Goal: Transaction & Acquisition: Purchase product/service

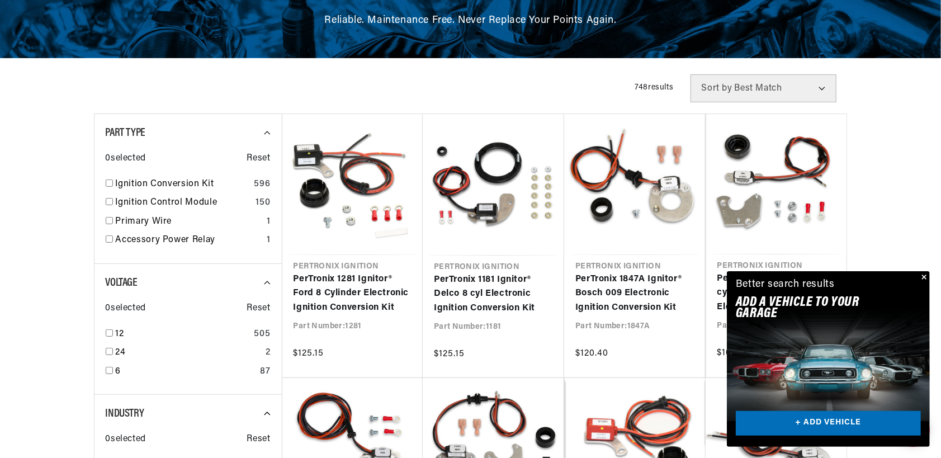
scroll to position [0, 339]
click at [923, 277] on button "Close" at bounding box center [922, 277] width 13 height 13
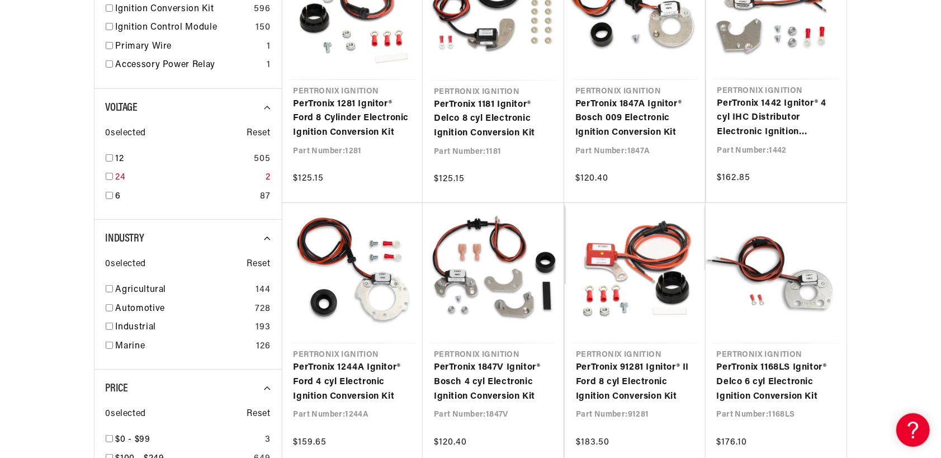
scroll to position [372, 0]
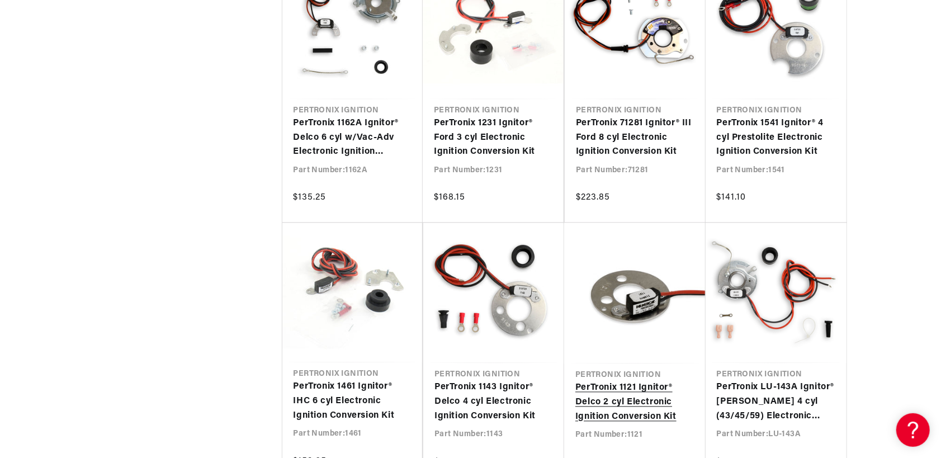
scroll to position [0, 339]
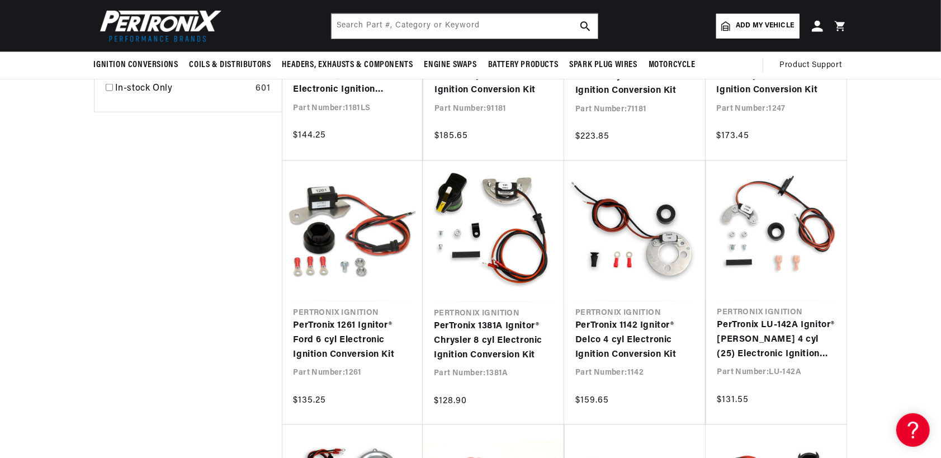
scroll to position [466, 0]
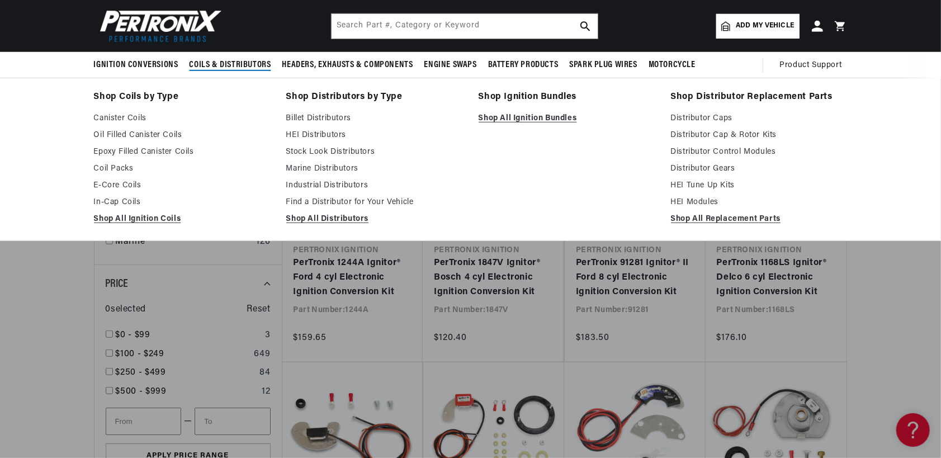
click at [228, 64] on span "Coils & Distributors" at bounding box center [230, 65] width 82 height 12
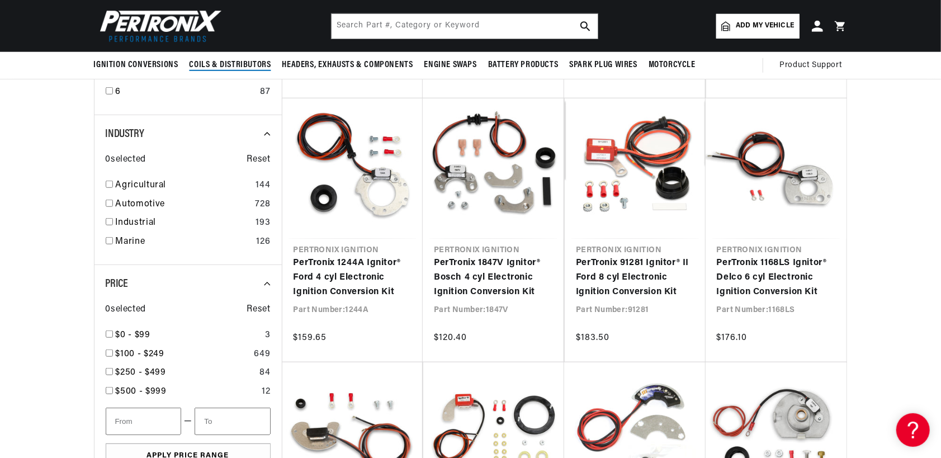
scroll to position [0, 339]
click at [108, 200] on input "checkbox" at bounding box center [109, 203] width 7 height 7
checkbox input "true"
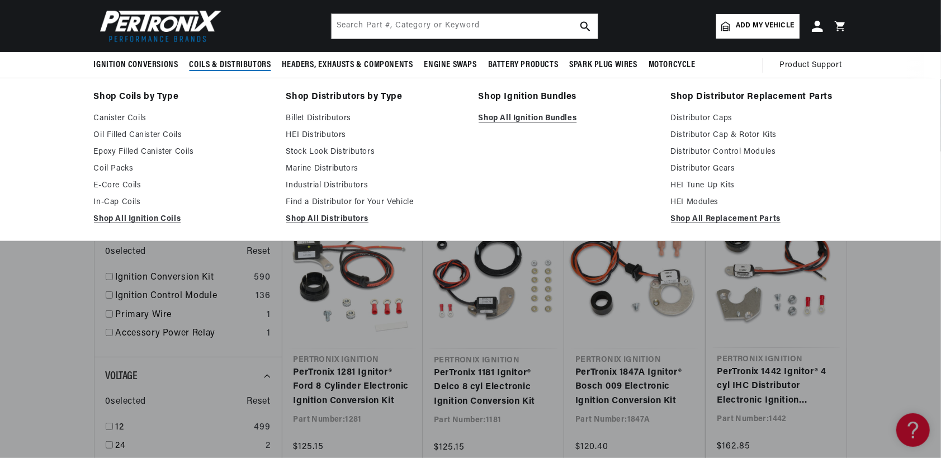
scroll to position [0, 339]
click at [235, 64] on span "Coils & Distributors" at bounding box center [230, 65] width 82 height 12
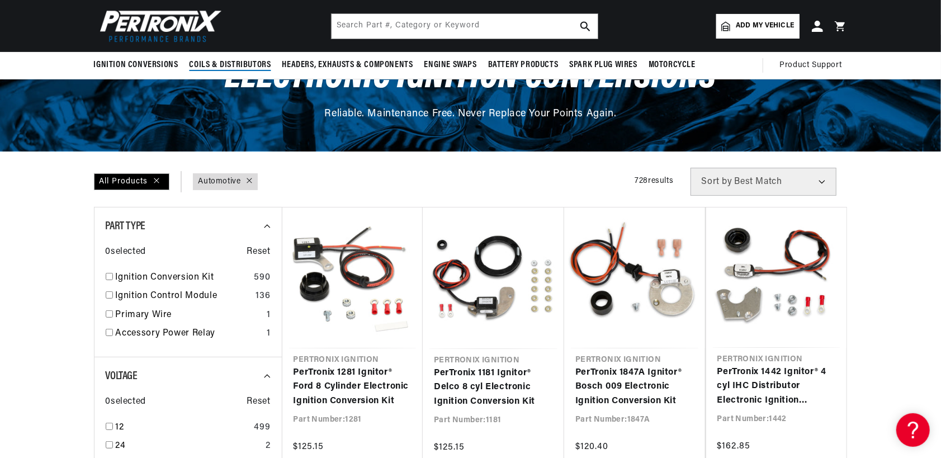
click at [235, 64] on span "Coils & Distributors" at bounding box center [230, 65] width 82 height 12
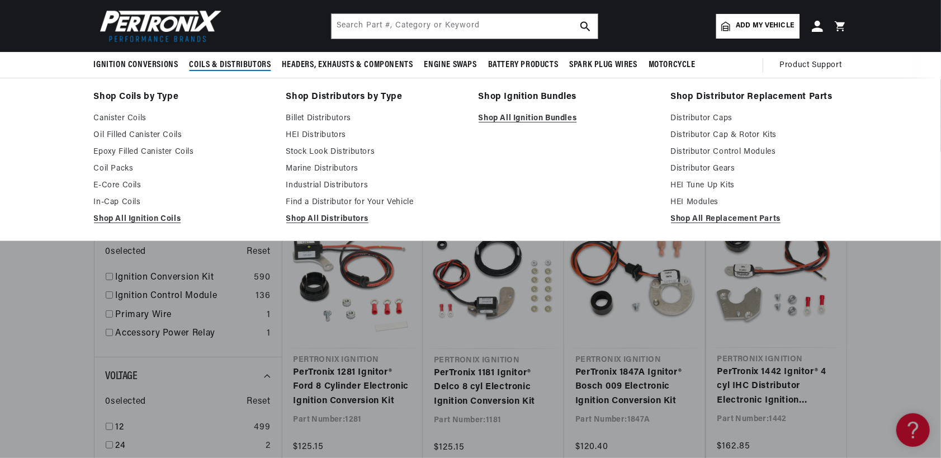
click at [235, 64] on span "Coils & Distributors" at bounding box center [230, 65] width 82 height 12
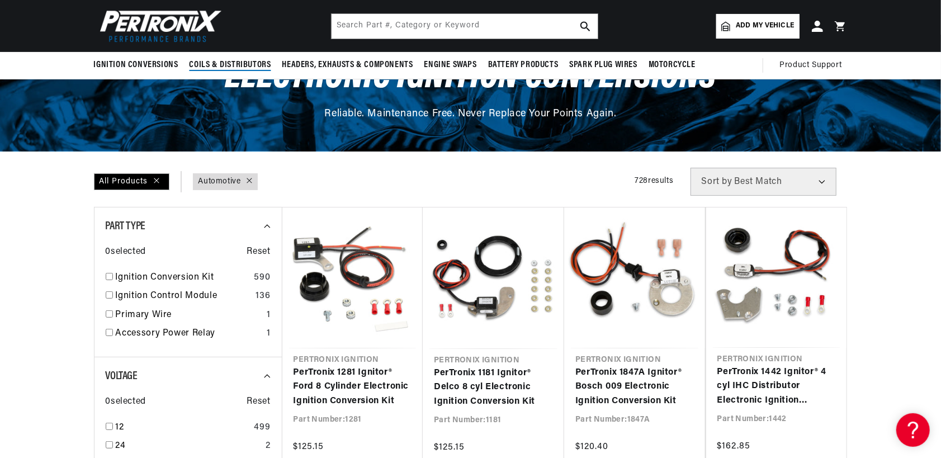
scroll to position [0, 0]
click at [235, 64] on span "Coils & Distributors" at bounding box center [230, 65] width 82 height 12
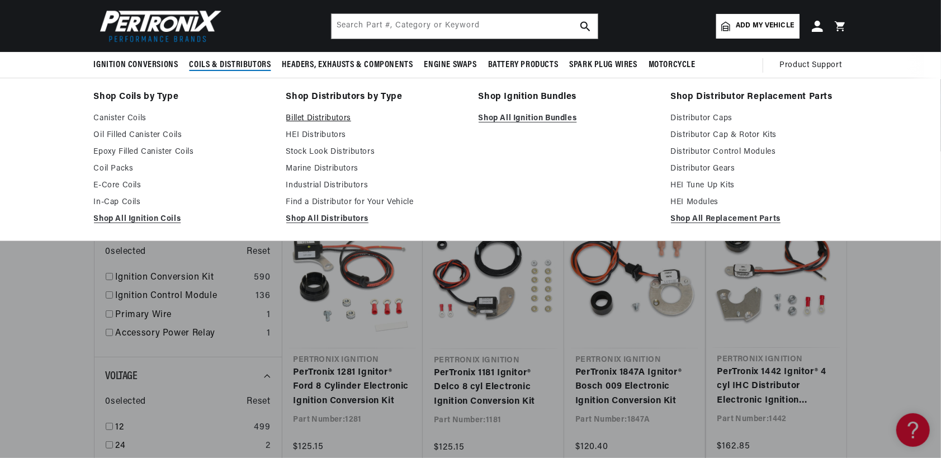
click at [301, 117] on link "Billet Distributors" at bounding box center [374, 118] width 177 height 13
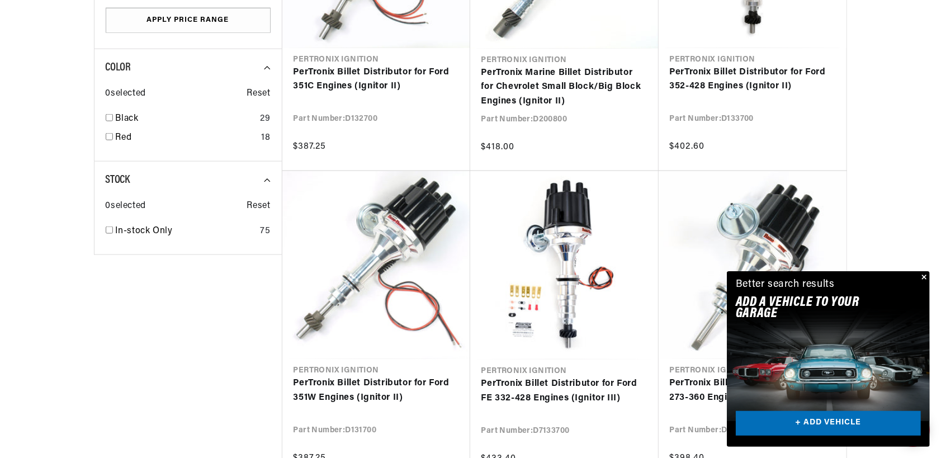
scroll to position [0, 339]
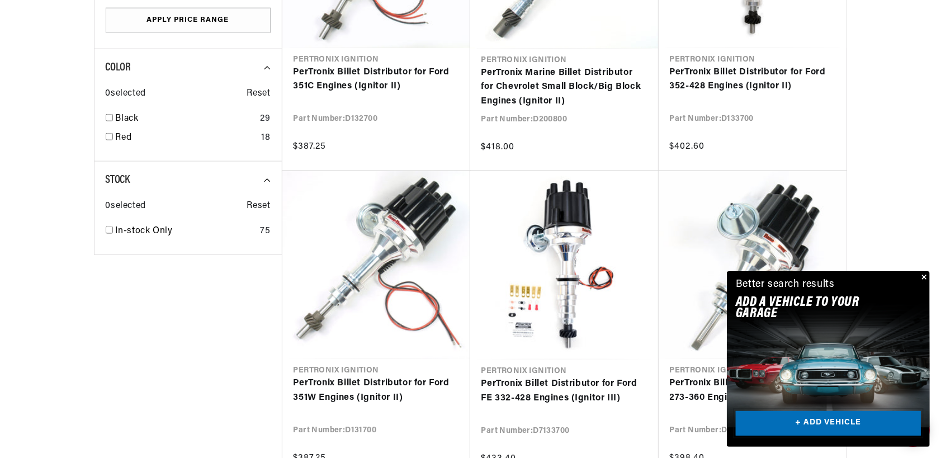
click at [840, 424] on link "+ ADD VEHICLE" at bounding box center [828, 423] width 185 height 25
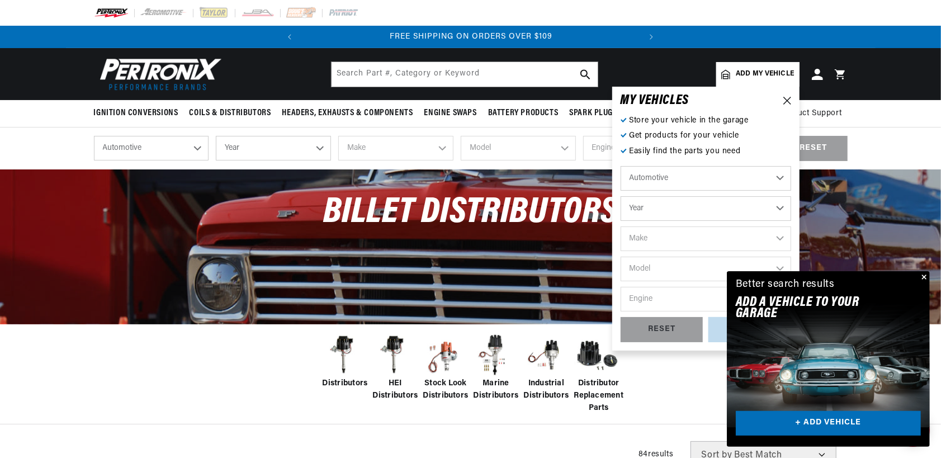
scroll to position [0, 0]
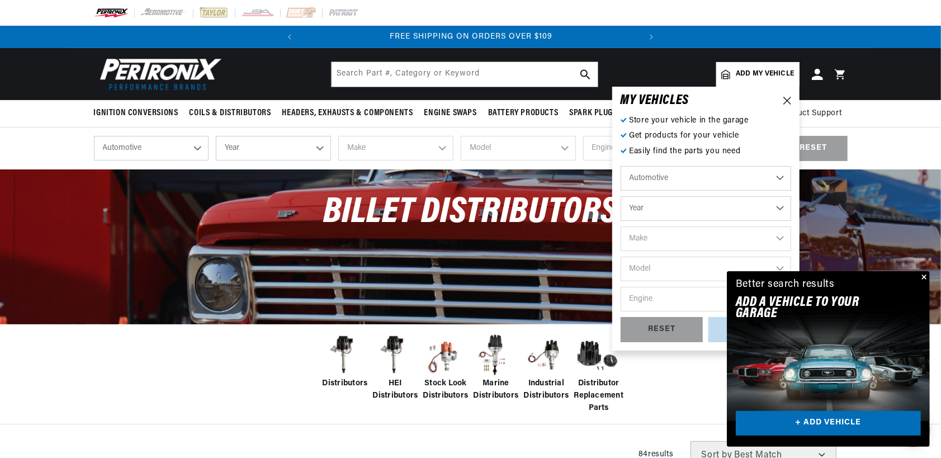
click at [657, 179] on select "Automotive Agricultural Industrial Marine Motorcycle" at bounding box center [705, 178] width 170 height 25
click at [653, 204] on select "Year 2026 2025 2024 2023 2022 2021 2020 2019 2018 2017 2016 2015 2014 2013 2012…" at bounding box center [705, 208] width 170 height 25
select select "1968"
click at [620, 196] on select "Year 2026 2025 2024 2023 2022 2021 2020 2019 2018 2017 2016 2015 2014 2013 2012…" at bounding box center [705, 208] width 170 height 25
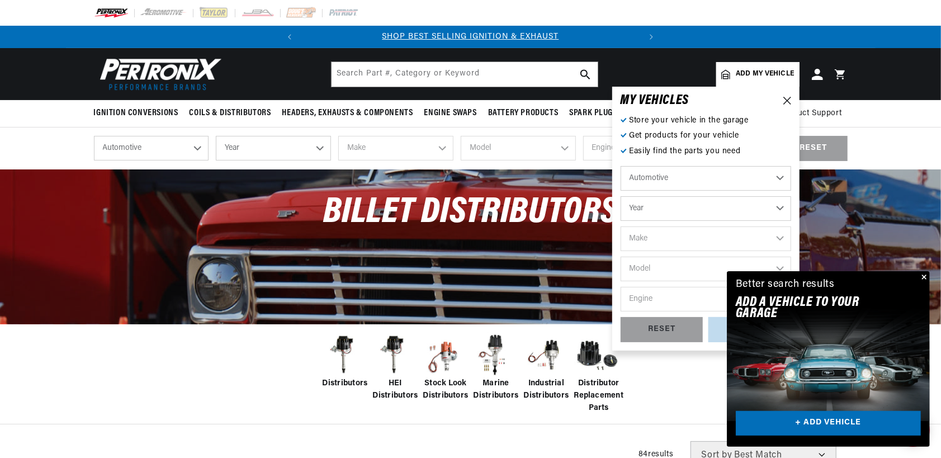
click at [645, 212] on select "Year 2026 2025 2024 2023 2022 2021 2020 2019 2018 2017 2016 2015 2014 2013 2012…" at bounding box center [705, 208] width 170 height 25
click at [620, 196] on select "2026 2025 2024 2023 2022 2021 2020 2019 2018 2017 2016 2015 2014 2013 2012 2011…" at bounding box center [705, 208] width 170 height 25
click at [662, 212] on select "2026 2025 2024 2023 2022 2021 2020 2019 2018 2017 2016 2015 2014 2013 2012 2011…" at bounding box center [705, 208] width 170 height 25
click at [620, 196] on select "2026 2025 2024 2023 2022 2021 2020 2019 2018 2017 2016 2015 2014 2013 2012 2011…" at bounding box center [705, 208] width 170 height 25
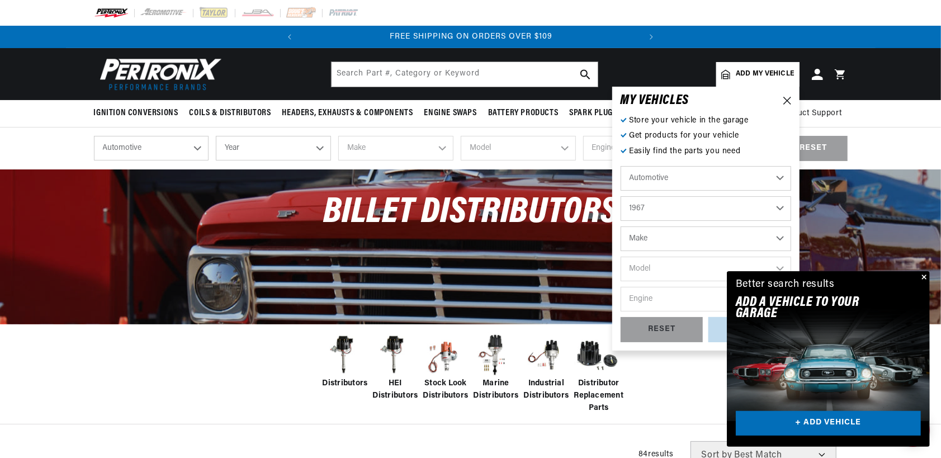
select select "1968"
click at [651, 238] on select "Make Alfa Romeo American Motors Aston Martin Austin Austin Healey Avanti Bentle…" at bounding box center [705, 238] width 170 height 25
select select "[GEOGRAPHIC_DATA]"
click at [620, 226] on select "Make Alfa Romeo American Motors Aston Martin Austin Austin Healey Avanti Bentle…" at bounding box center [705, 238] width 170 height 25
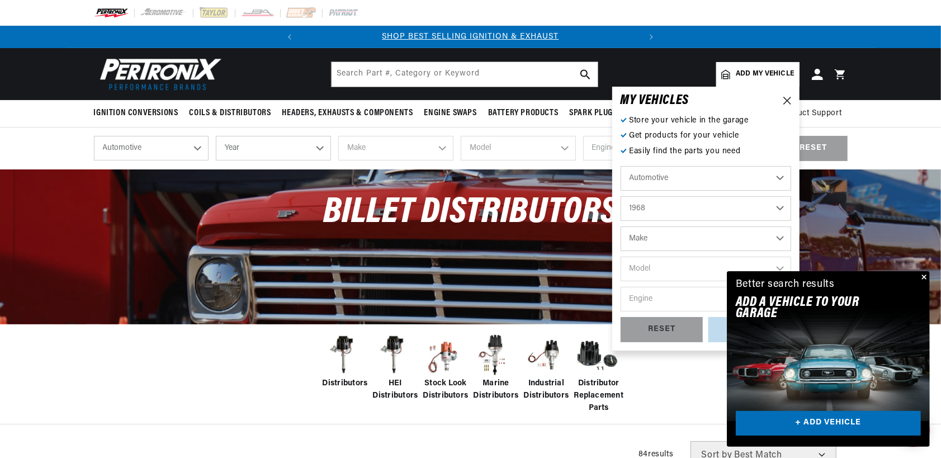
select select "[GEOGRAPHIC_DATA]"
click at [655, 269] on select "Model Barracuda Belvedere Fury Fury I Fury II Fury III GTX Road Runner Satellit…" at bounding box center [705, 269] width 170 height 25
select select "Barracuda"
click at [620, 257] on select "Model Barracuda Belvedere Fury Fury I Fury II Fury III GTX Road Runner Satellit…" at bounding box center [705, 269] width 170 height 25
select select "Barracuda"
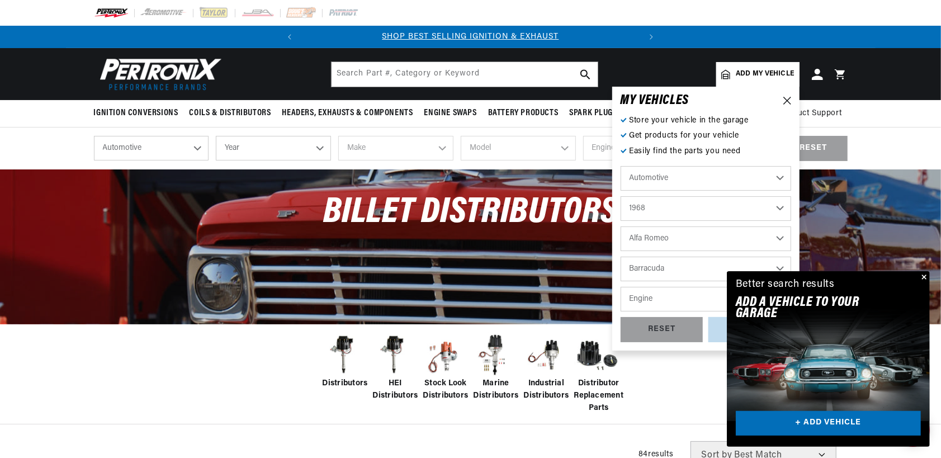
click at [656, 298] on select "Engine 5.9L 225cid / 3.7L 273cid / 4.5L 318cid / 5.2L 340cid / 5.6L 383cid / 6.…" at bounding box center [705, 299] width 170 height 25
select select "340cid-5.6L"
click at [620, 287] on select "Engine 5.9L 225cid / 3.7L 273cid / 4.5L 318cid / 5.2L 340cid / 5.6L 383cid / 6.…" at bounding box center [705, 299] width 170 height 25
select select "340cid-5.6L"
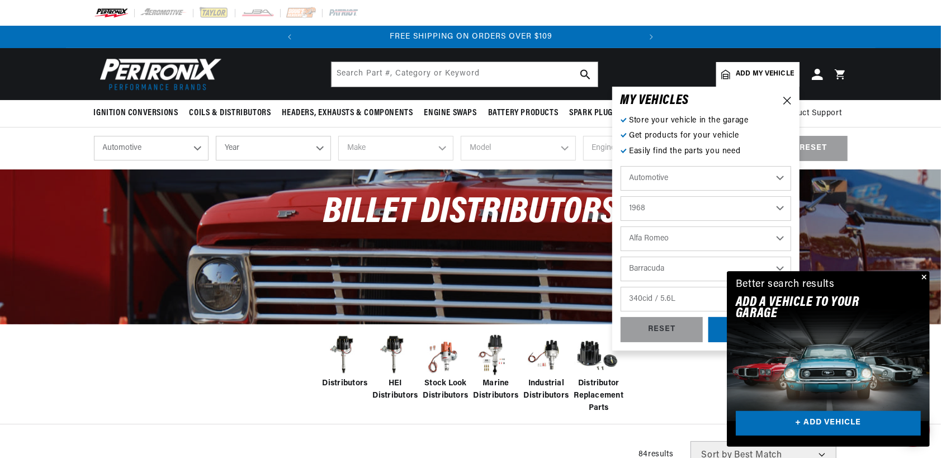
click at [923, 276] on button "Close" at bounding box center [922, 277] width 13 height 13
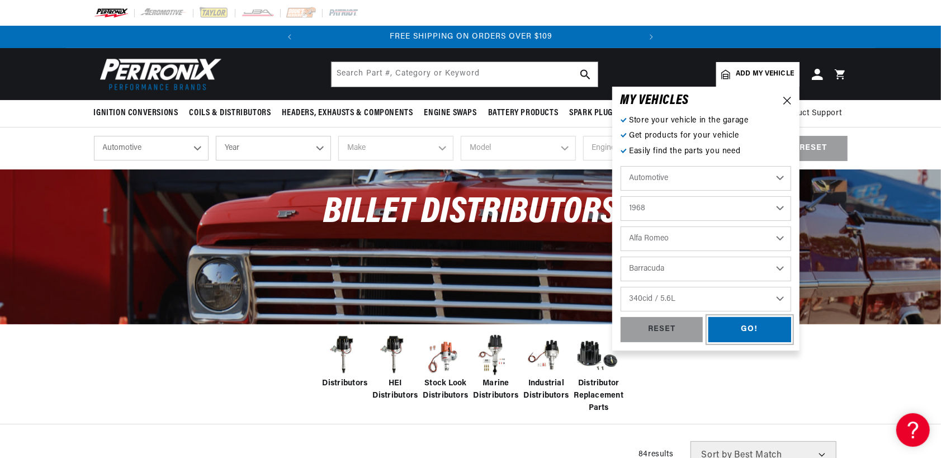
click at [738, 329] on div "GO!" at bounding box center [749, 329] width 83 height 25
select select "1968"
select select "Plymouth"
select select "Barracuda"
select select "340cid-5.6L"
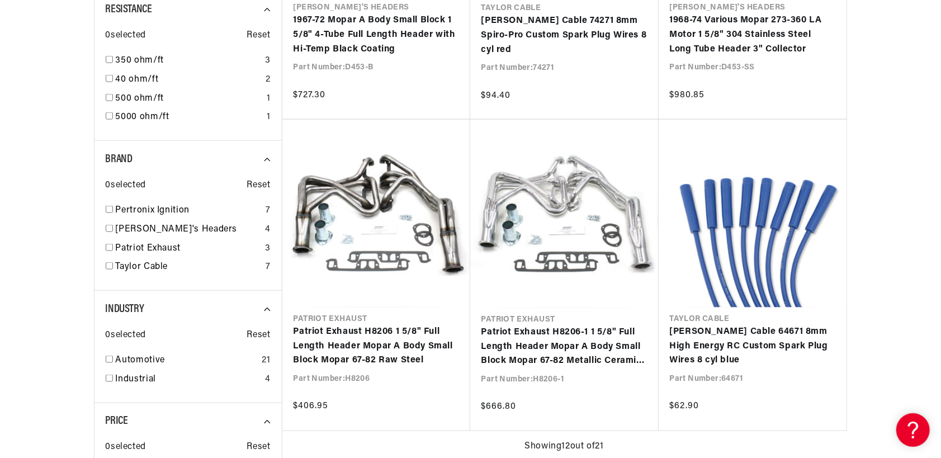
scroll to position [0, 339]
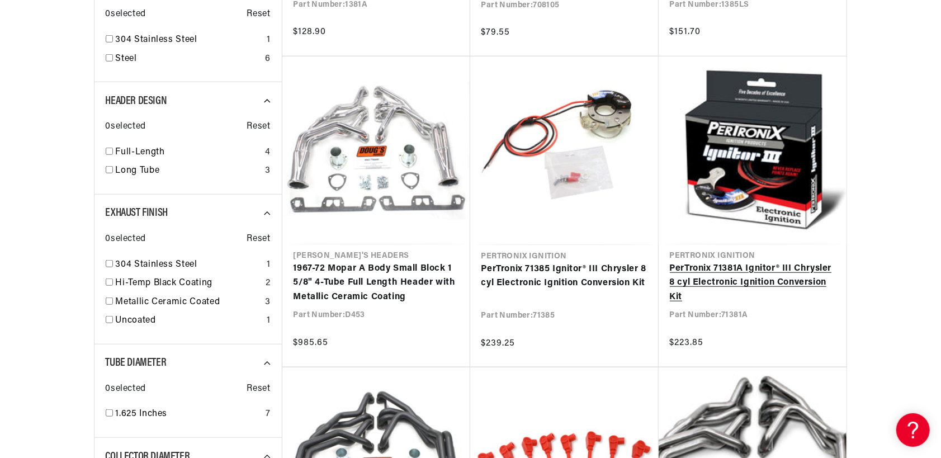
scroll to position [0, 339]
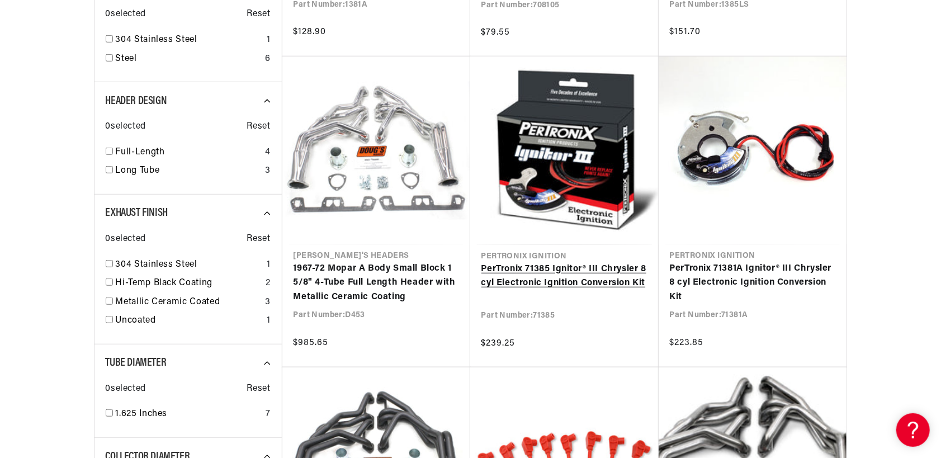
click at [570, 273] on link "PerTronix 71385 Ignitor® III Chrysler 8 cyl Electronic Ignition Conversion Kit" at bounding box center [564, 276] width 166 height 29
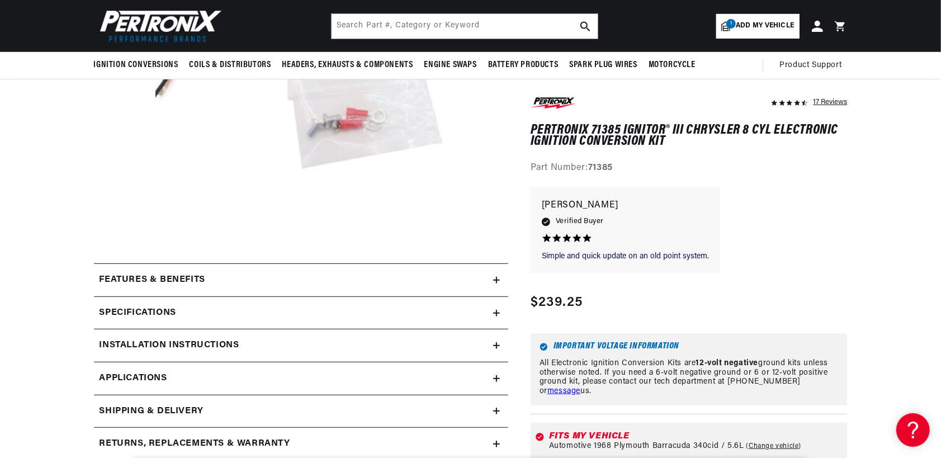
scroll to position [279, 0]
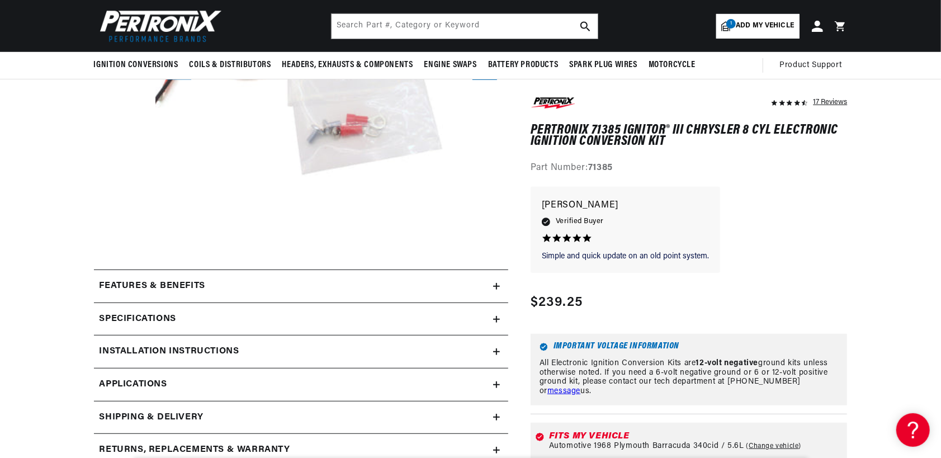
click at [494, 286] on icon at bounding box center [496, 286] width 7 height 0
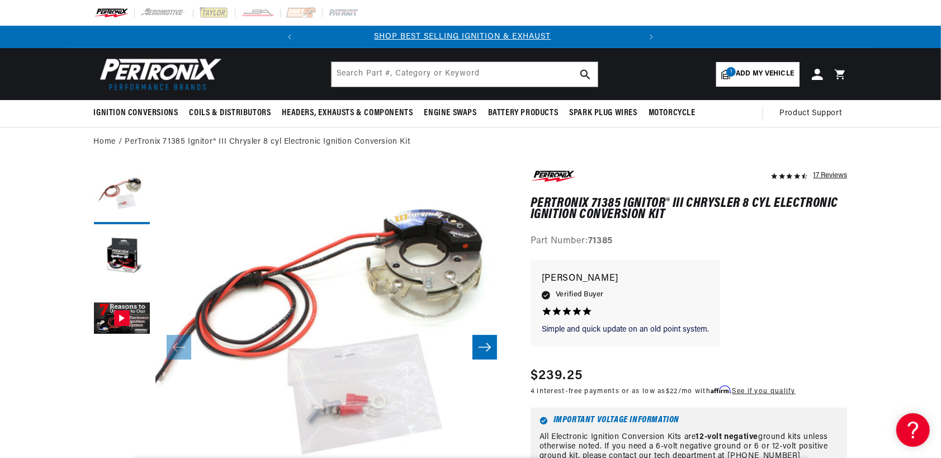
scroll to position [0, 0]
click at [487, 345] on icon "Slide right" at bounding box center [484, 347] width 13 height 11
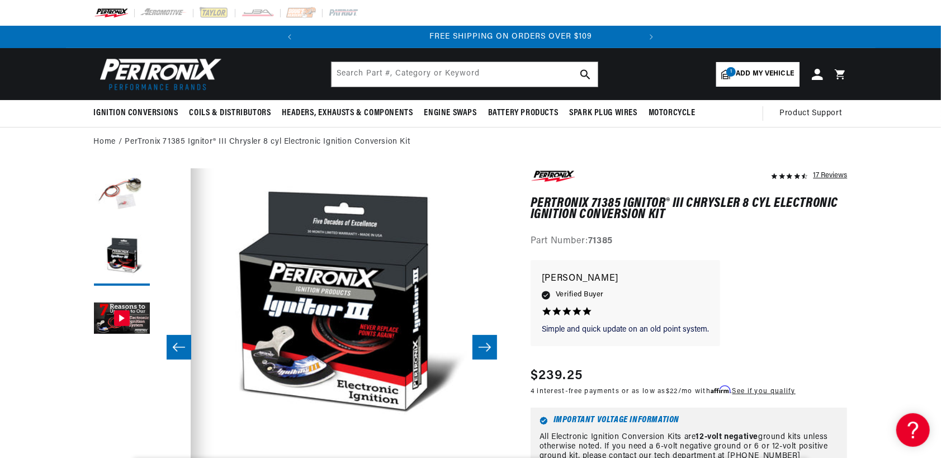
scroll to position [0, 339]
click at [487, 345] on icon "Slide right" at bounding box center [484, 347] width 13 height 11
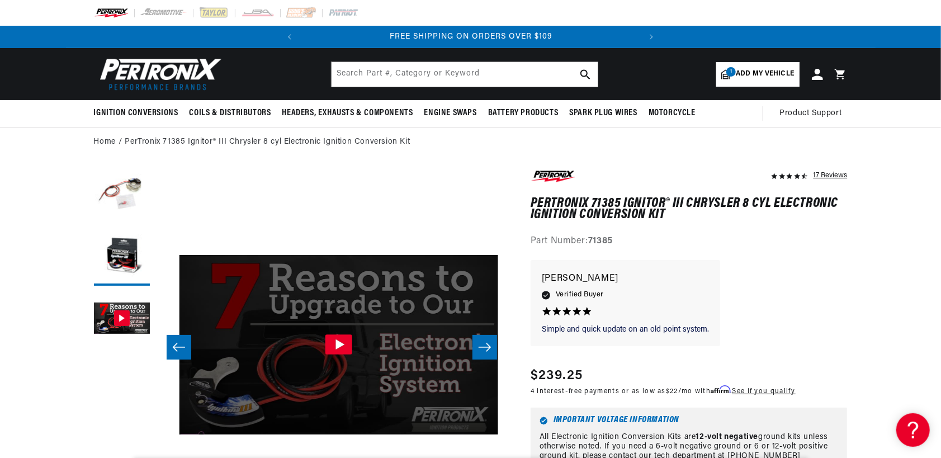
scroll to position [0, 705]
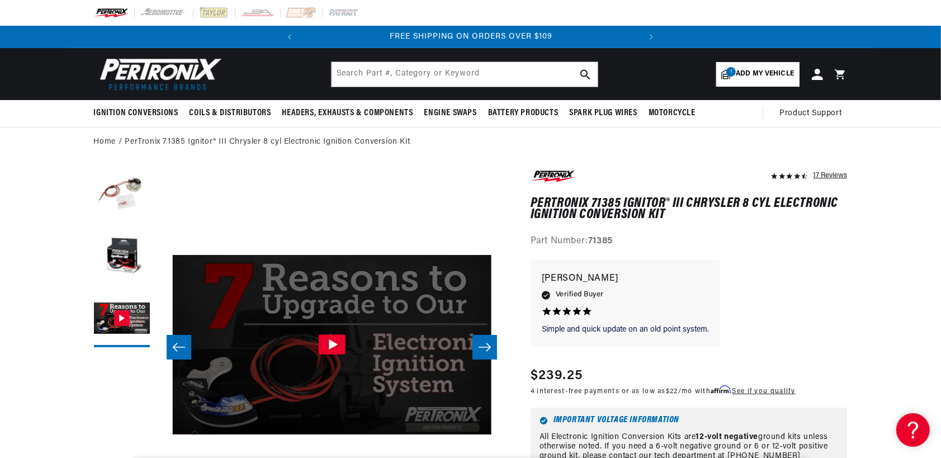
click at [487, 345] on icon "Slide right" at bounding box center [484, 347] width 13 height 11
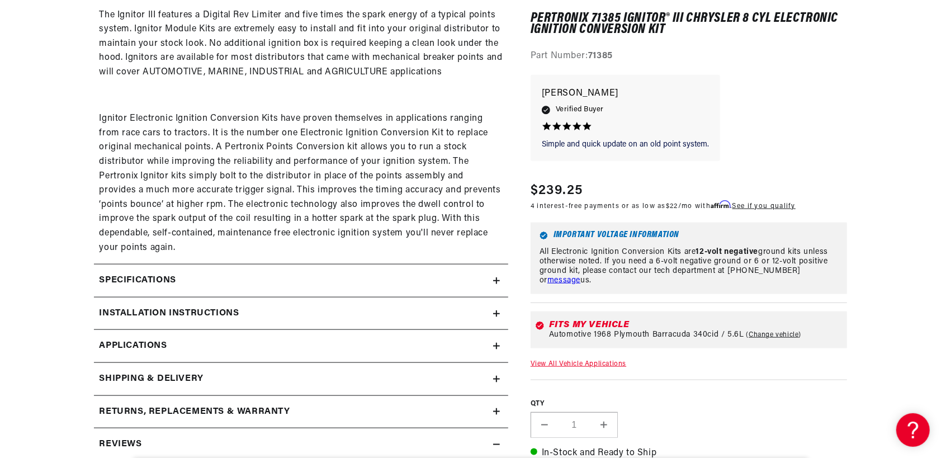
scroll to position [745, 0]
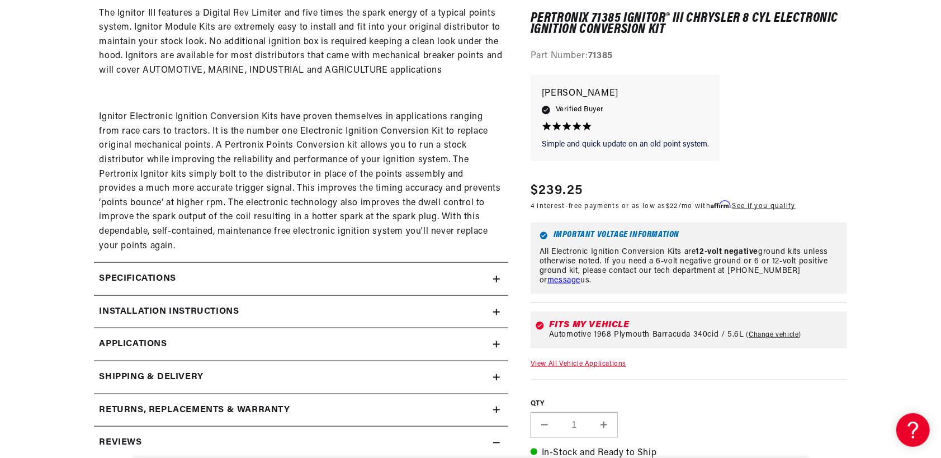
click at [497, 311] on icon at bounding box center [496, 312] width 7 height 7
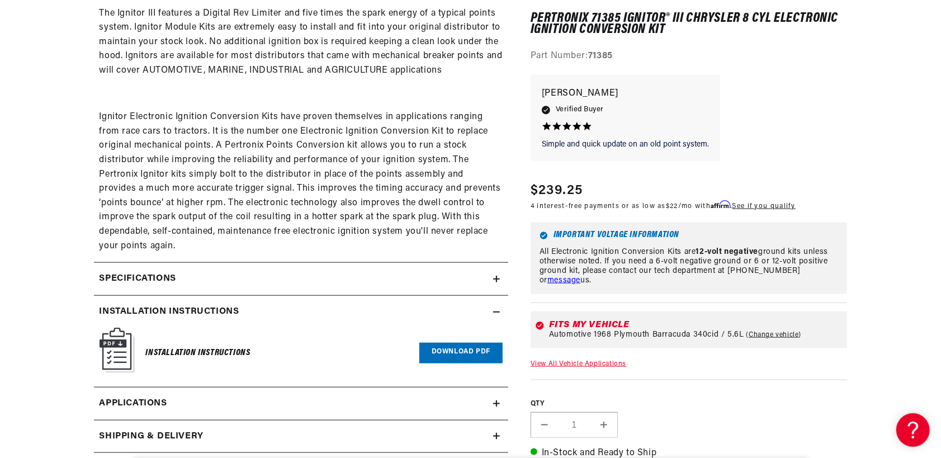
click at [165, 353] on h6 "Installation Instructions" at bounding box center [198, 352] width 105 height 15
click at [456, 347] on link "Download PDF" at bounding box center [460, 353] width 83 height 21
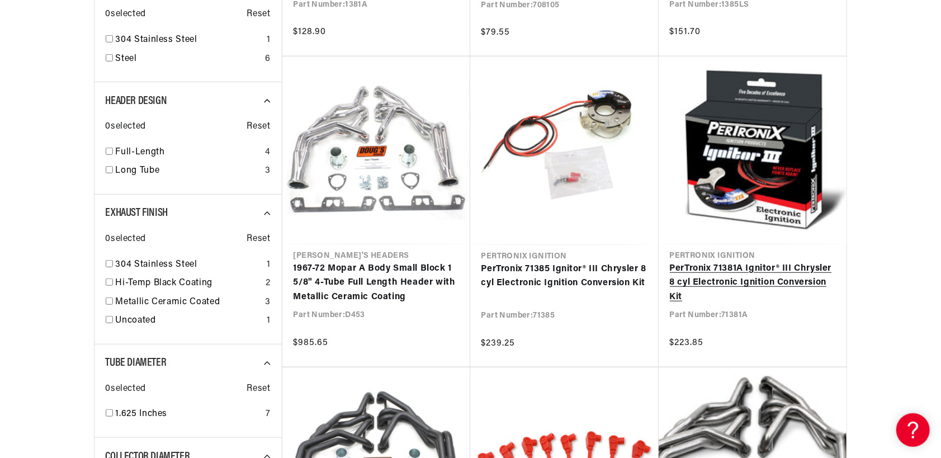
scroll to position [0, 339]
click at [707, 268] on link "PerTronix 71381A Ignitor® III Chrysler 8 cyl Electronic Ignition Conversion Kit" at bounding box center [752, 283] width 165 height 43
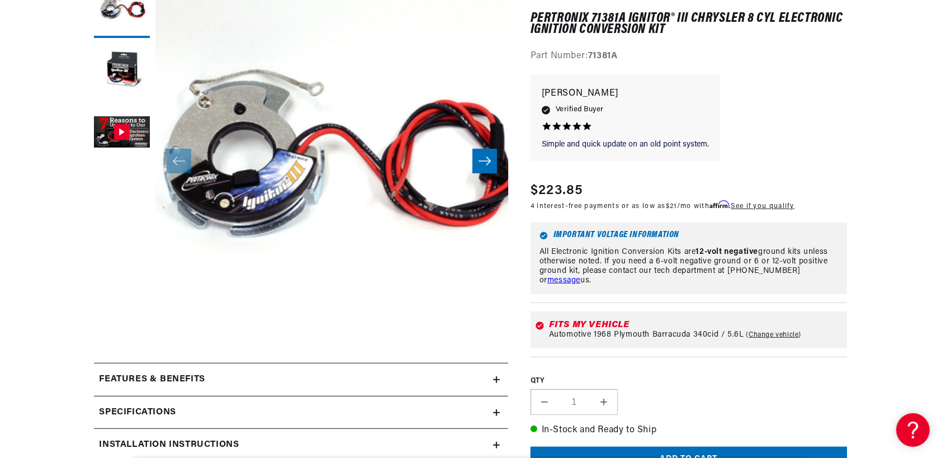
scroll to position [35, 0]
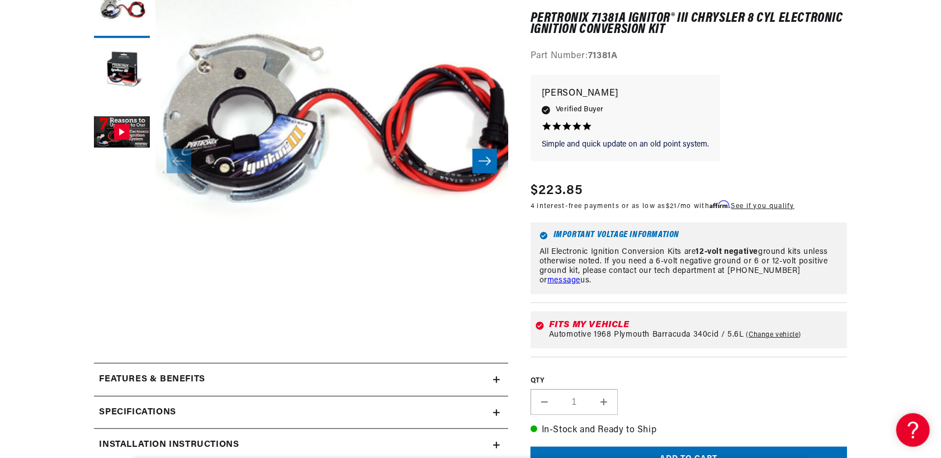
click at [496, 380] on icon at bounding box center [496, 380] width 7 height 0
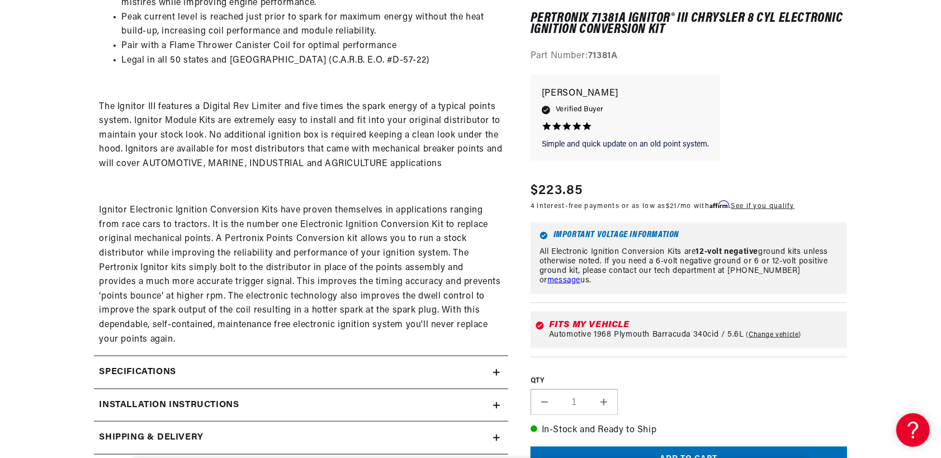
scroll to position [0, 0]
click at [493, 372] on icon at bounding box center [496, 372] width 7 height 7
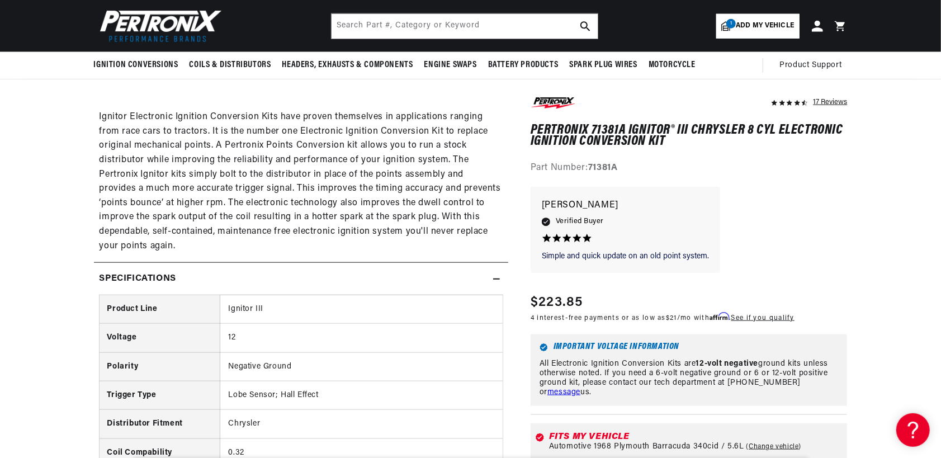
click at [495, 277] on icon at bounding box center [496, 279] width 7 height 7
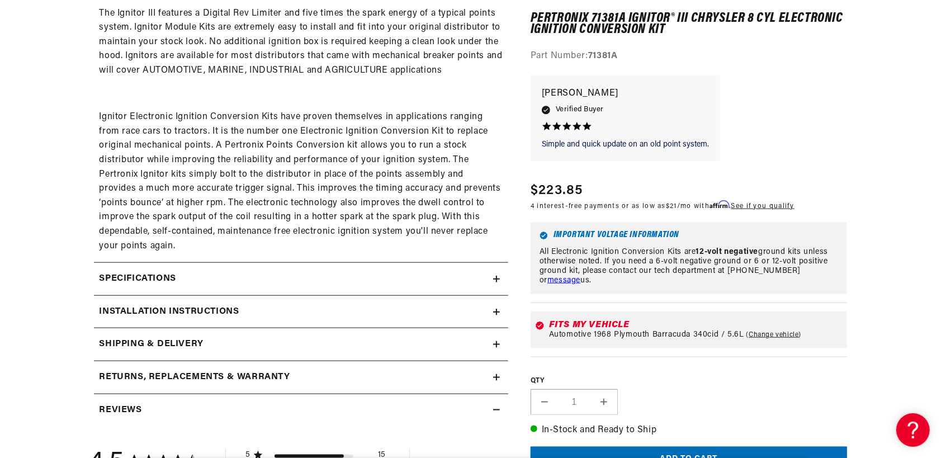
click at [498, 314] on icon at bounding box center [496, 312] width 7 height 7
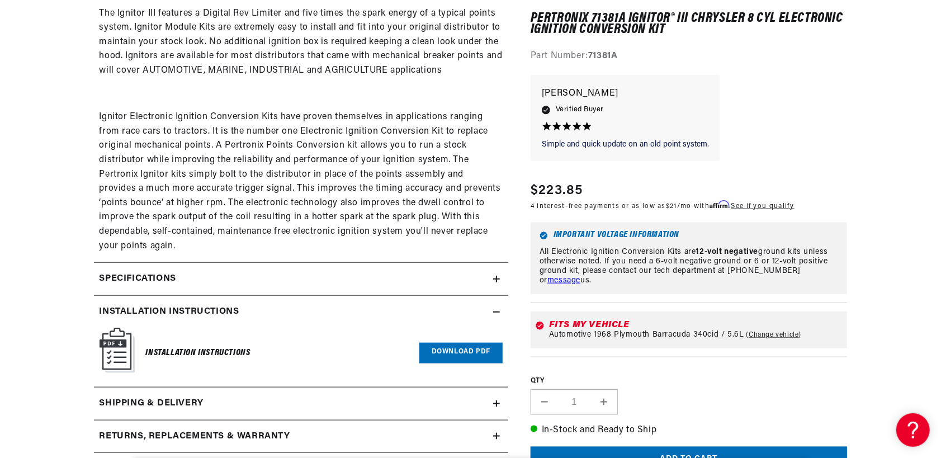
click at [481, 348] on link "Download PDF" at bounding box center [460, 353] width 83 height 21
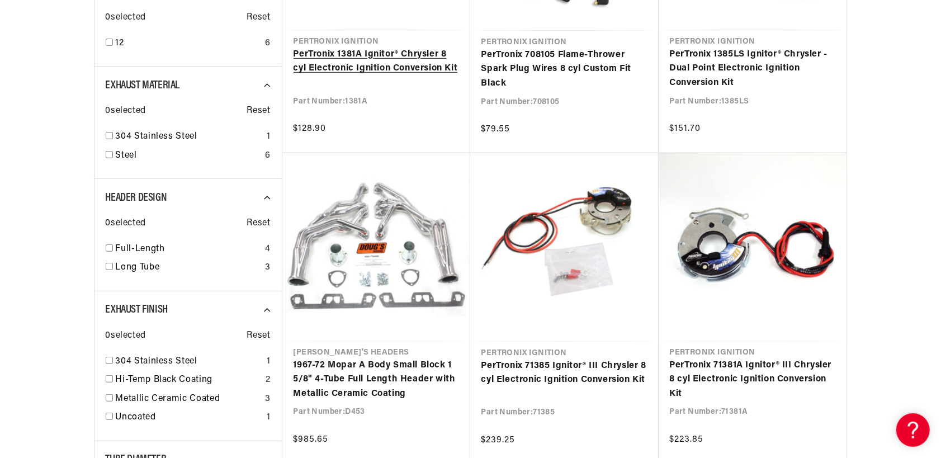
scroll to position [466, 0]
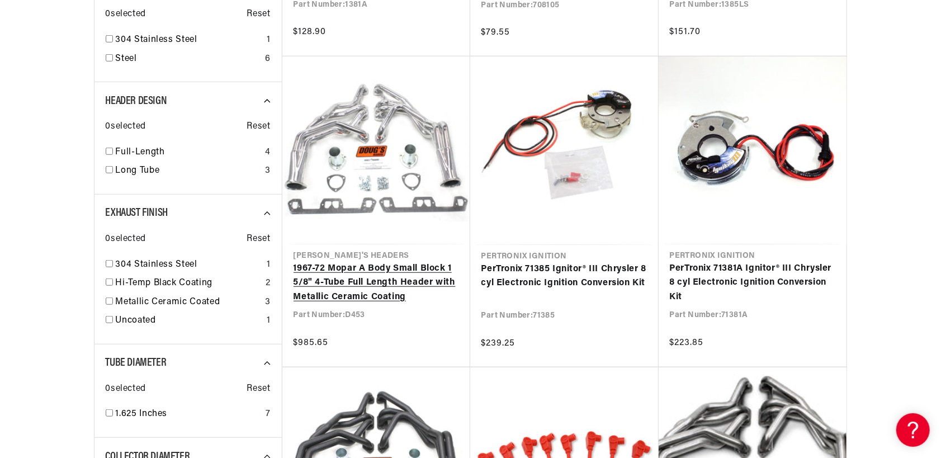
click at [358, 271] on link "1967-72 Mopar A Body Small Block 1 5/8" 4-Tube Full Length Header with Metallic…" at bounding box center [375, 283] width 165 height 43
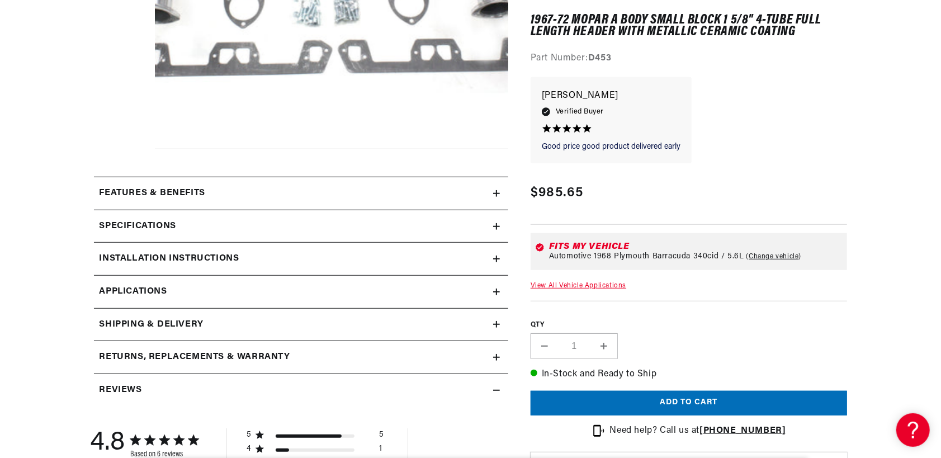
scroll to position [0, 339]
click at [498, 187] on summary "Features & Benefits" at bounding box center [301, 193] width 414 height 32
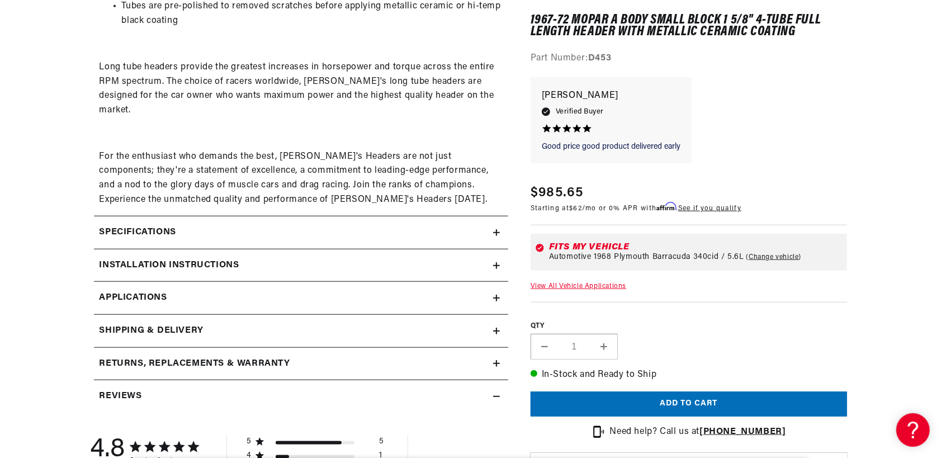
scroll to position [745, 0]
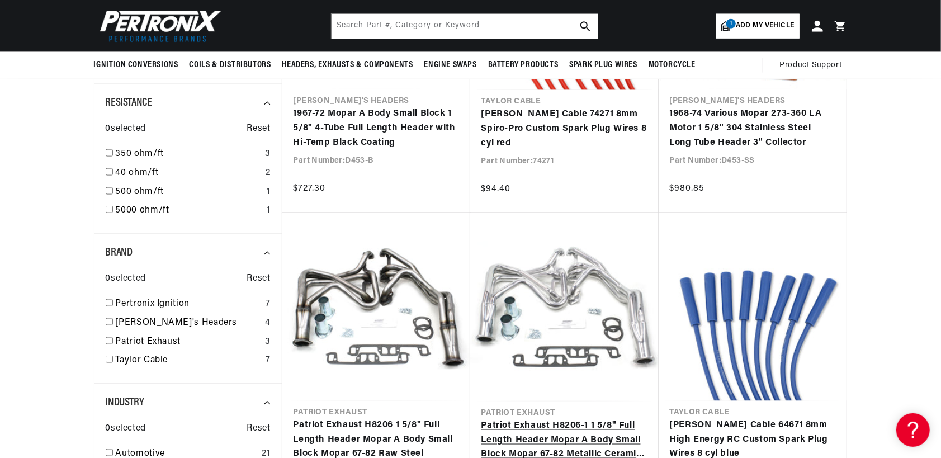
scroll to position [0, 339]
click at [569, 419] on link "Patriot Exhaust H8206-1 1 5/8" Full Length Header Mopar A Body Small Block Mopa…" at bounding box center [564, 440] width 166 height 43
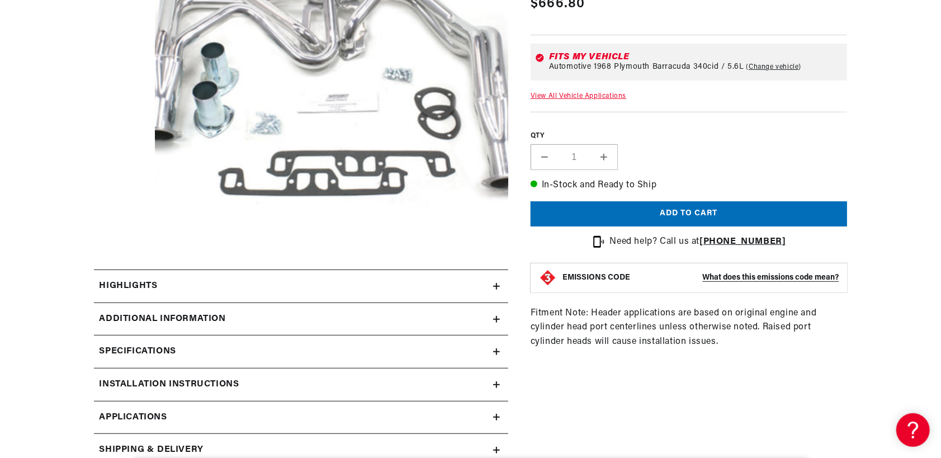
scroll to position [0, 339]
click at [493, 283] on icon at bounding box center [496, 286] width 7 height 7
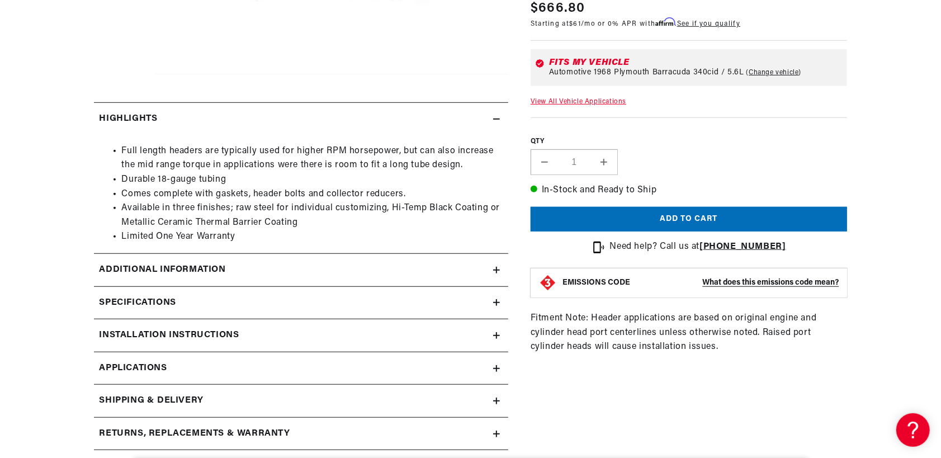
scroll to position [466, 0]
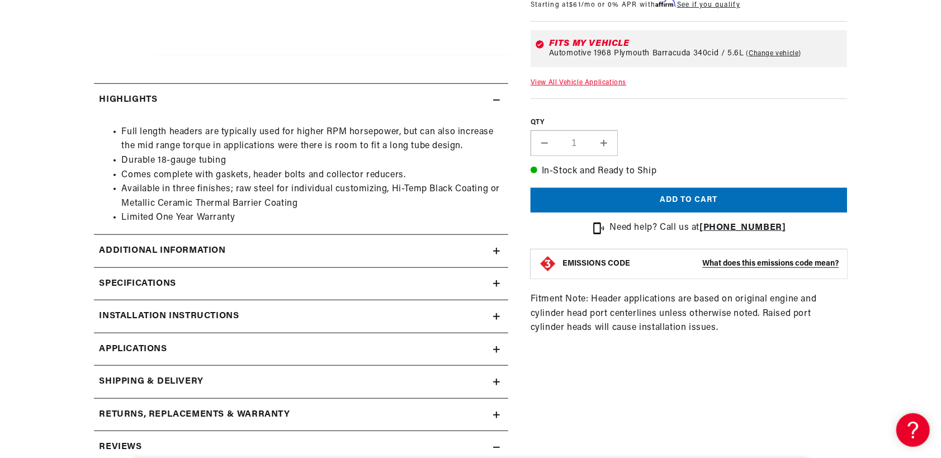
click at [496, 251] on icon at bounding box center [496, 251] width 0 height 7
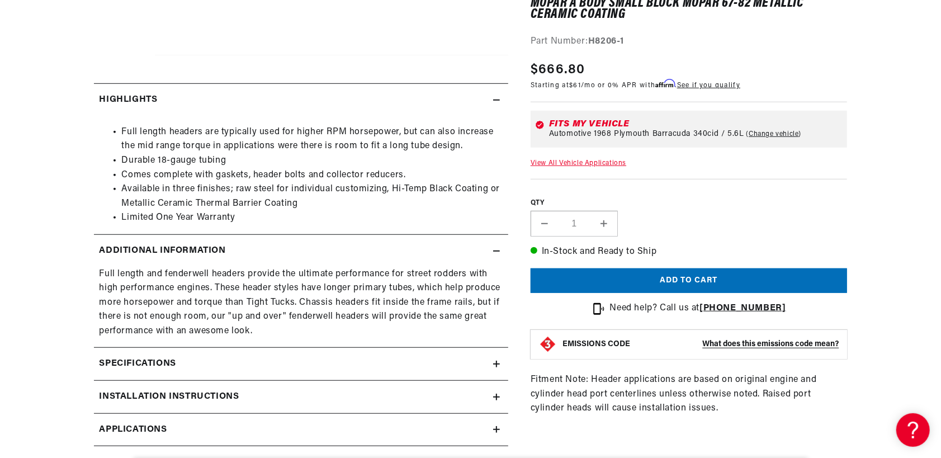
scroll to position [0, 0]
click at [497, 248] on icon at bounding box center [496, 251] width 7 height 7
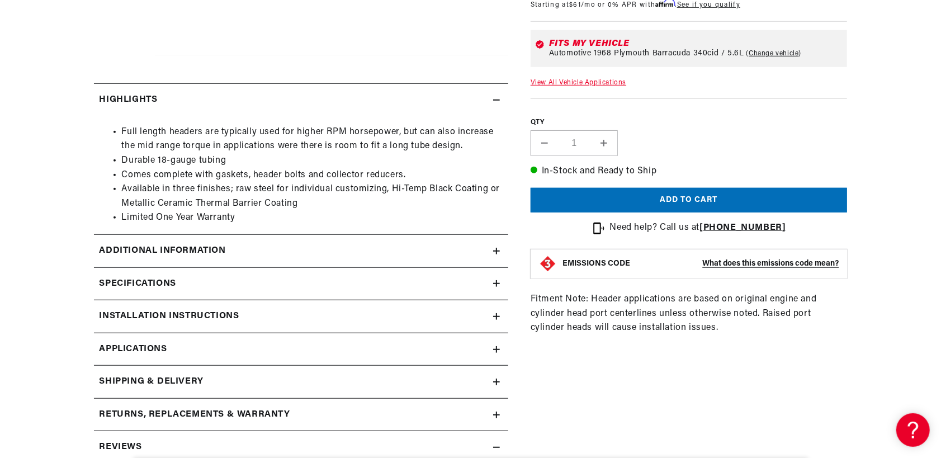
scroll to position [0, 339]
click at [496, 283] on icon at bounding box center [496, 283] width 7 height 0
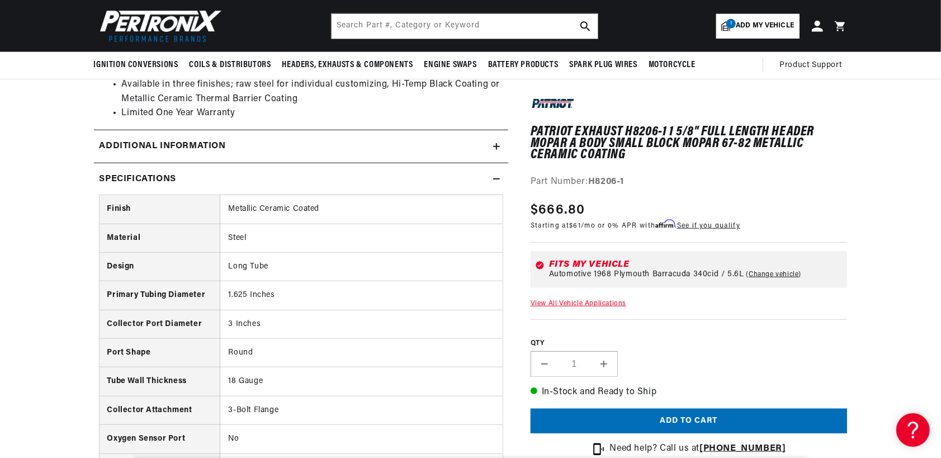
scroll to position [559, 0]
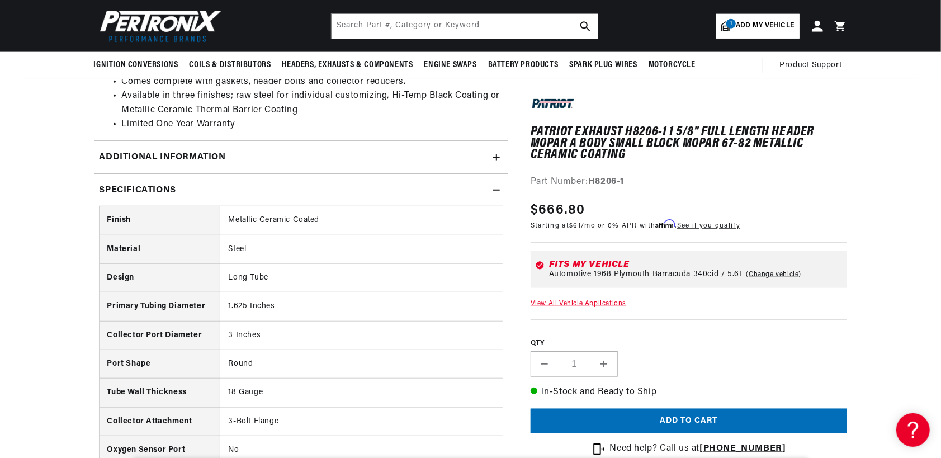
click at [496, 188] on icon at bounding box center [496, 190] width 7 height 7
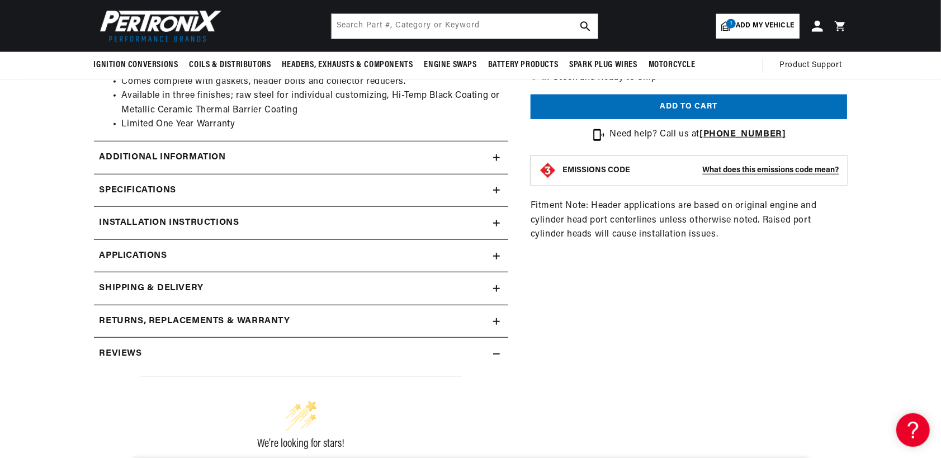
scroll to position [0, 0]
click at [496, 226] on summary "Installation instructions" at bounding box center [301, 223] width 414 height 32
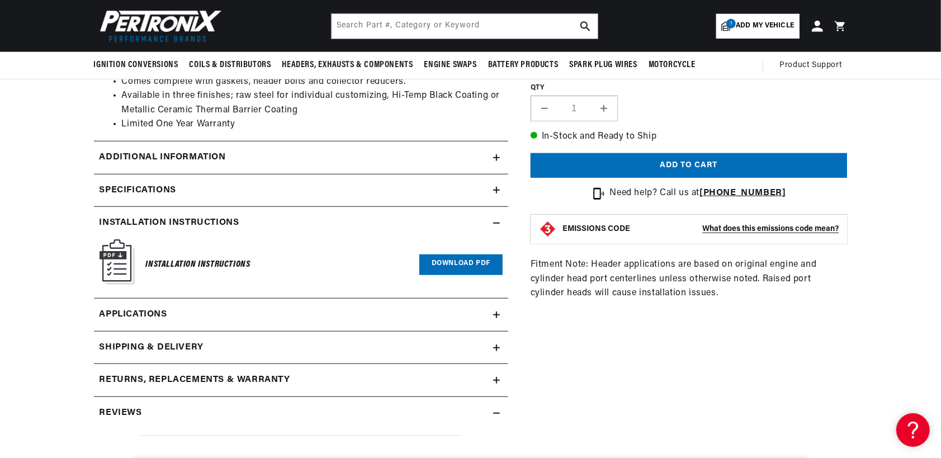
click at [496, 226] on summary "Installation instructions" at bounding box center [301, 223] width 414 height 32
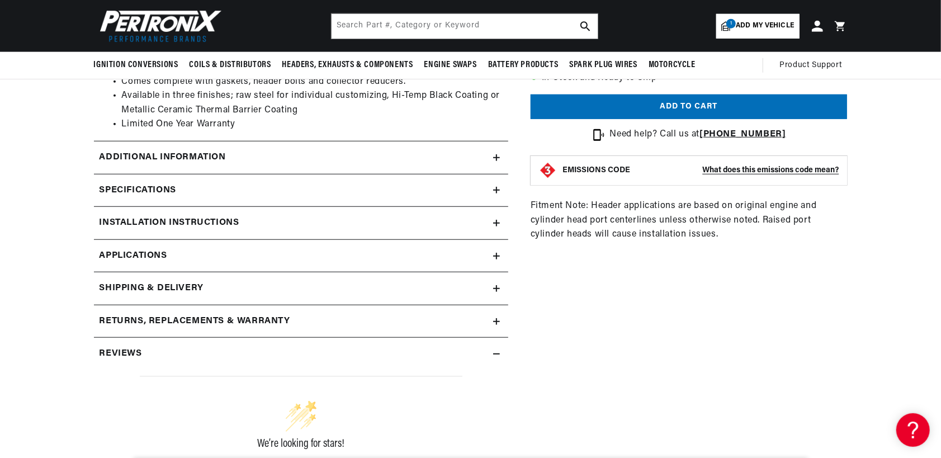
scroll to position [0, 162]
click at [494, 254] on icon at bounding box center [496, 256] width 7 height 7
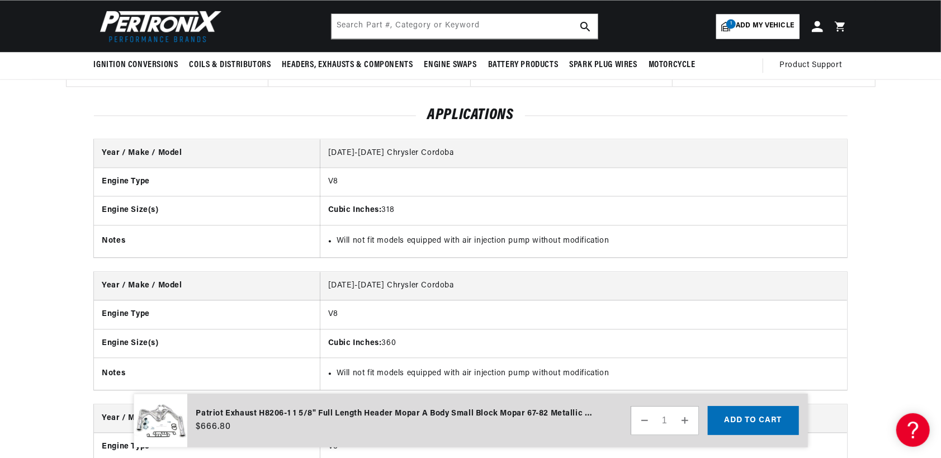
scroll to position [1413, 0]
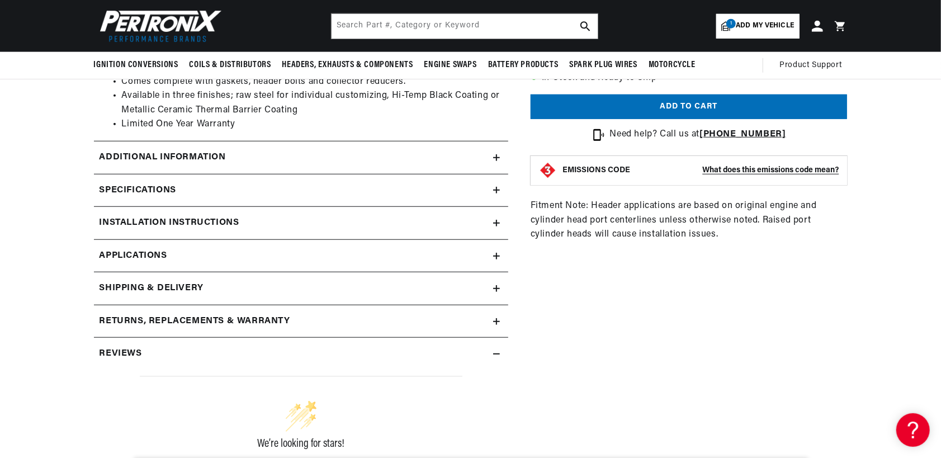
scroll to position [0, 179]
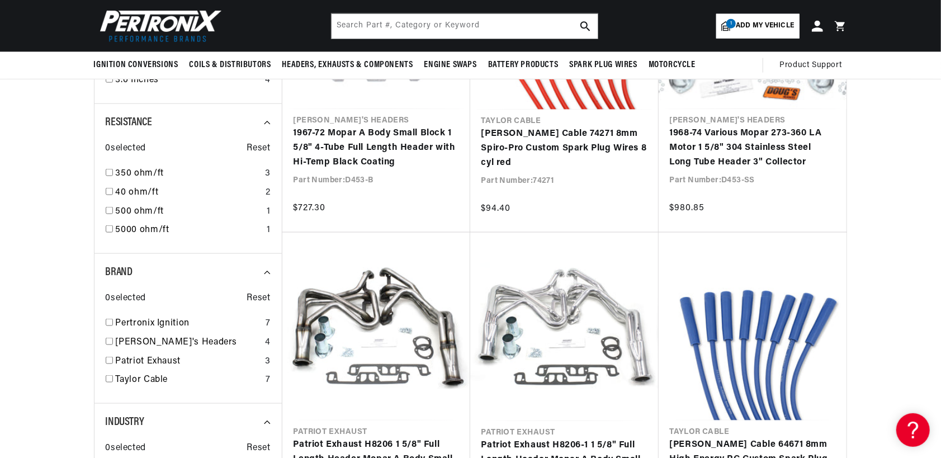
scroll to position [838, 0]
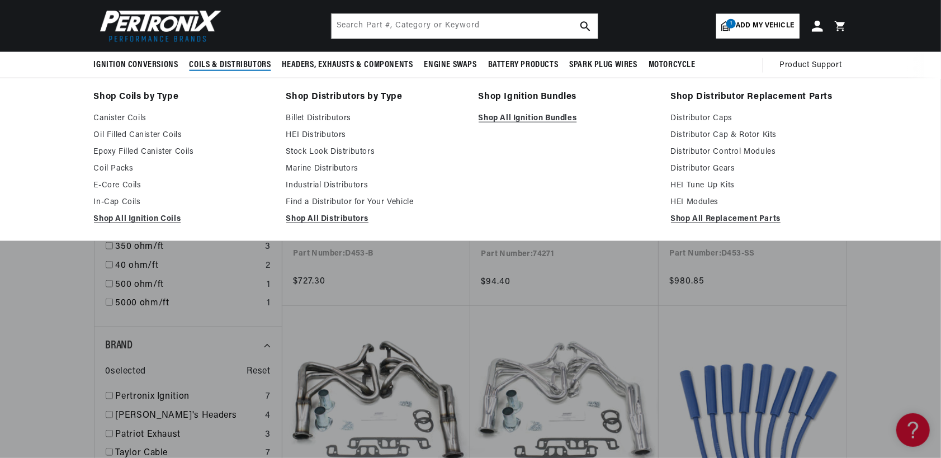
click at [165, 98] on link "Shop Coils by Type" at bounding box center [182, 97] width 177 height 16
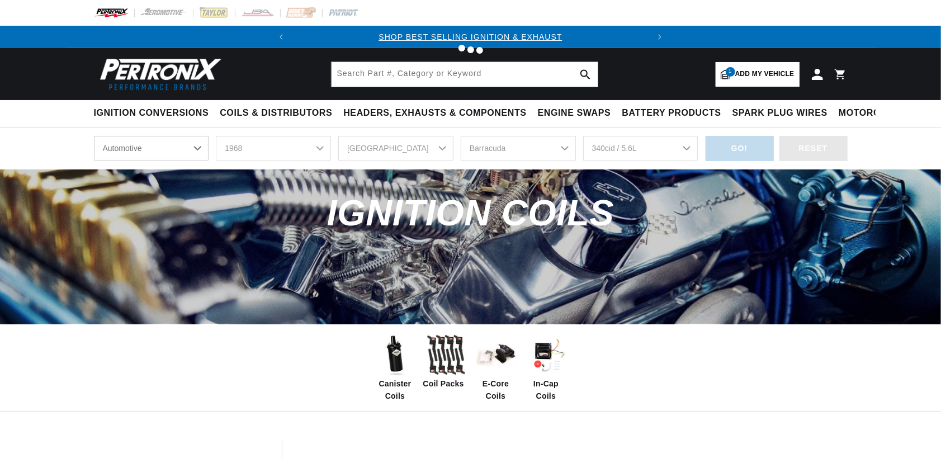
select select "1968"
select select "[GEOGRAPHIC_DATA]"
select select "340cid-5.6L"
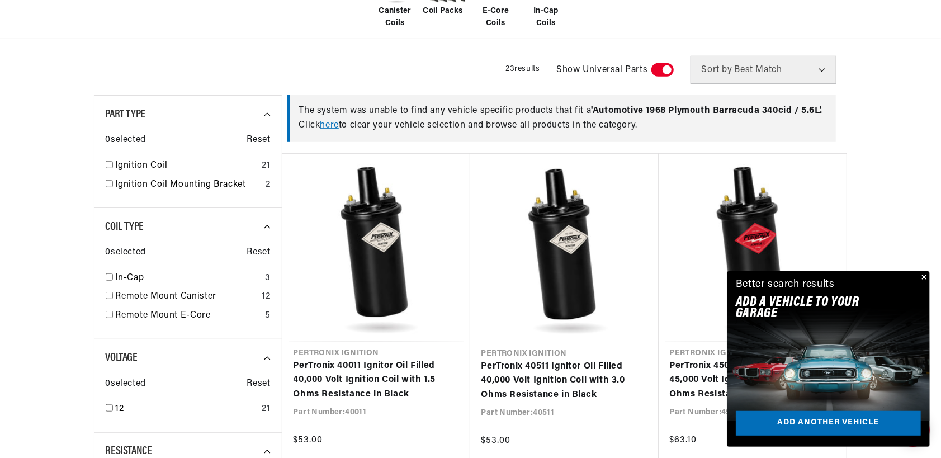
scroll to position [0, 339]
click at [925, 278] on button "Close" at bounding box center [922, 277] width 13 height 13
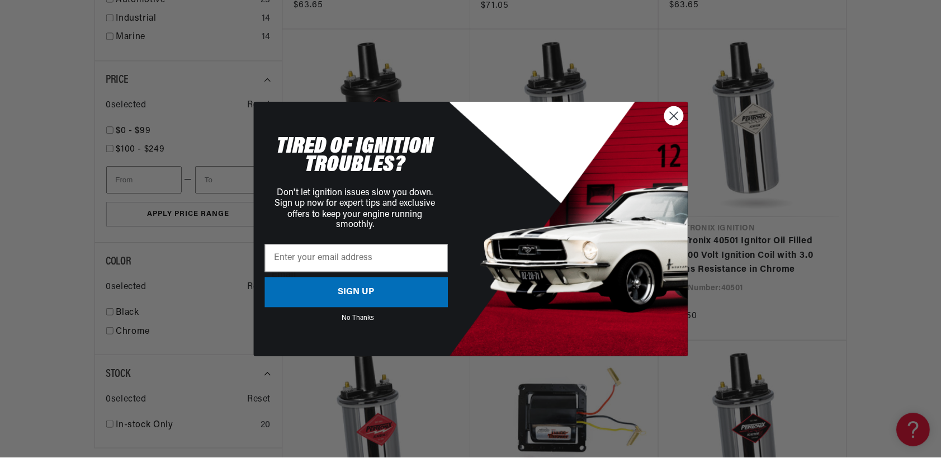
scroll to position [0, 0]
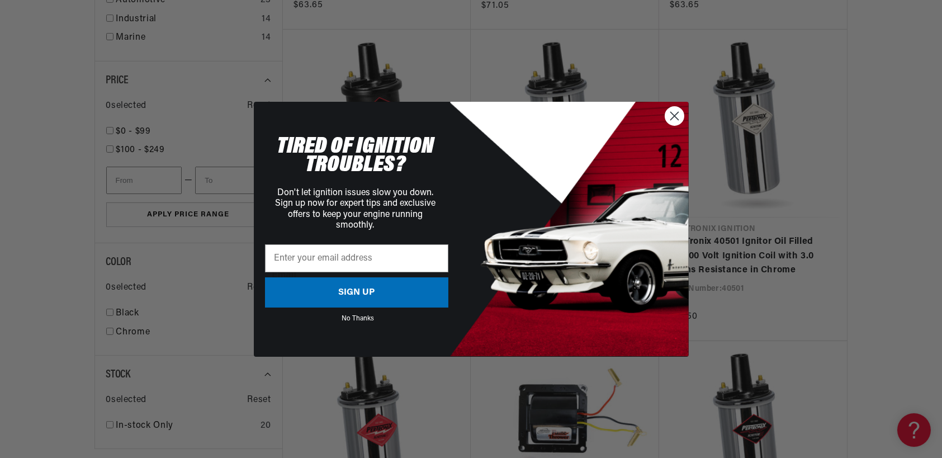
click at [675, 116] on circle "Close dialog" at bounding box center [674, 115] width 18 height 18
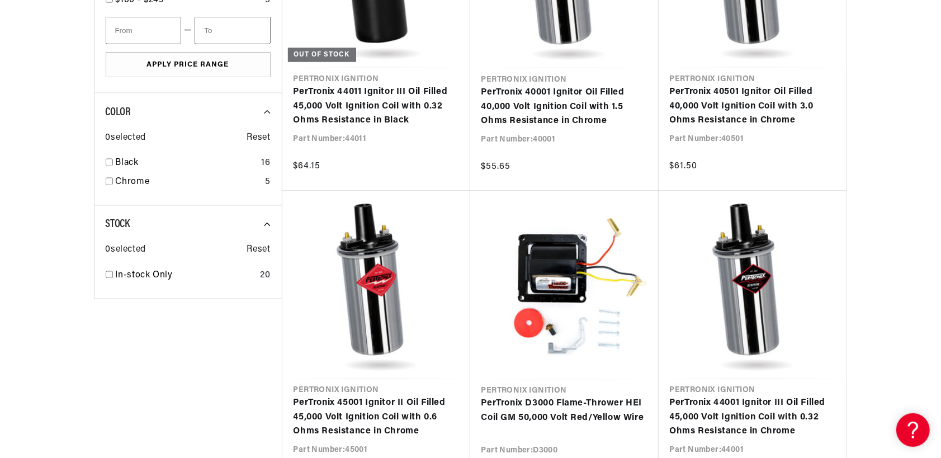
scroll to position [1304, 0]
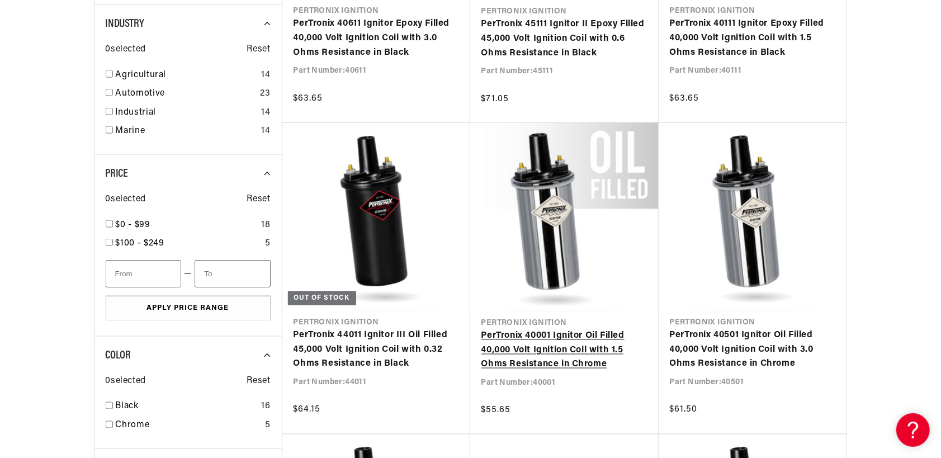
click at [539, 329] on link "PerTronix 40001 Ignitor Oil Filled 40,000 Volt Ignition Coil with 1.5 Ohms Resi…" at bounding box center [564, 350] width 166 height 43
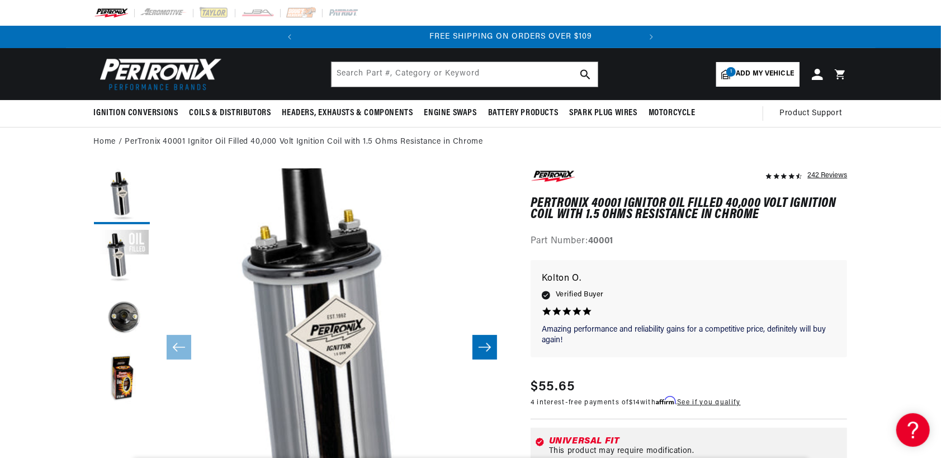
scroll to position [0, 339]
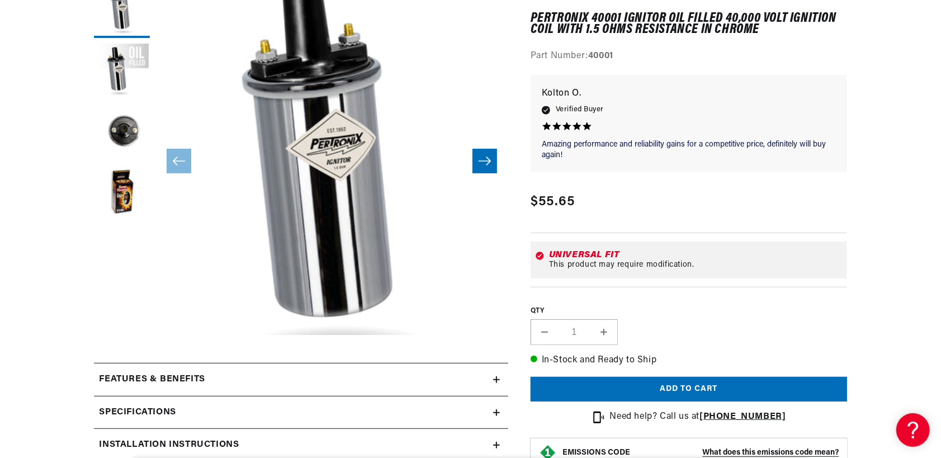
scroll to position [0, 339]
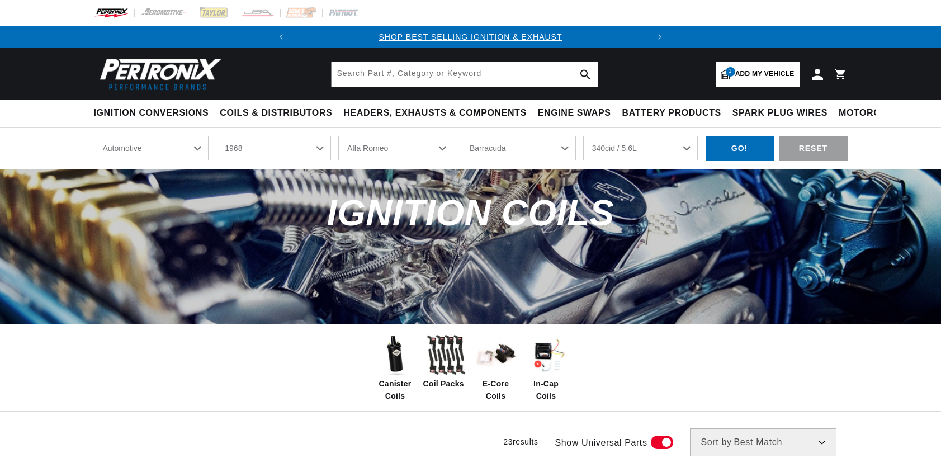
select select "1968"
select select "[GEOGRAPHIC_DATA]"
select select "340cid-5.6L"
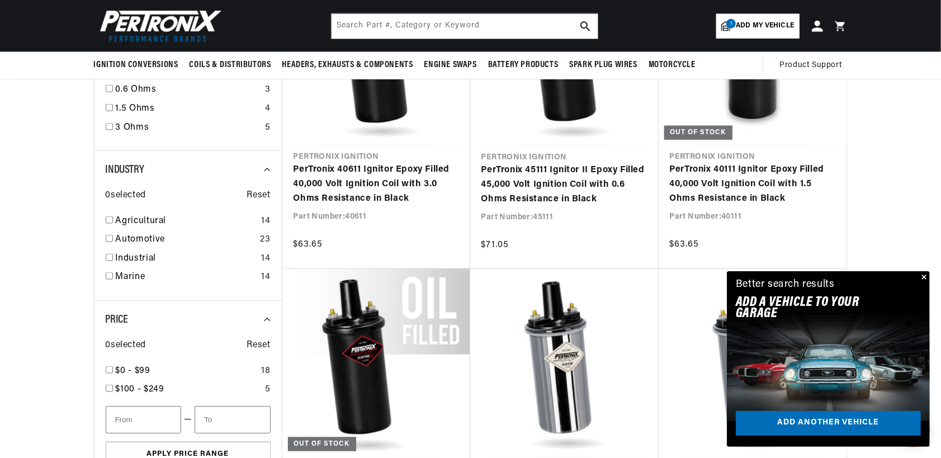
scroll to position [745, 0]
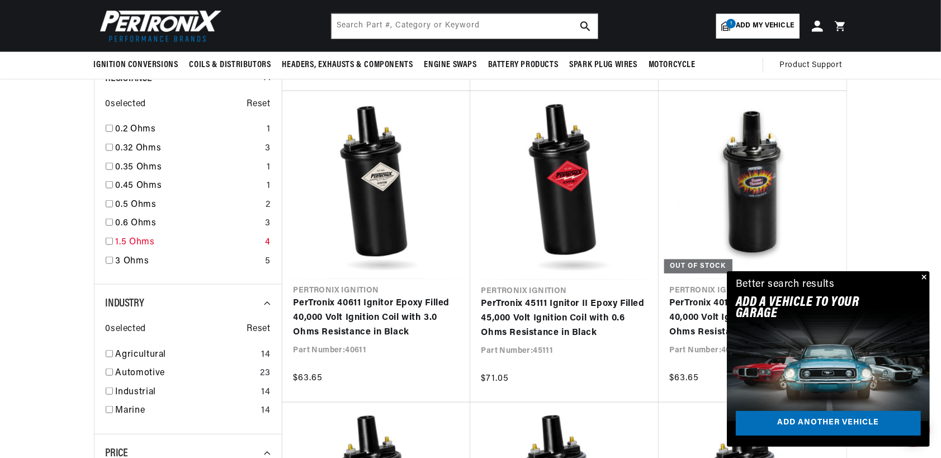
click at [107, 242] on input "checkbox" at bounding box center [109, 241] width 7 height 7
checkbox input "true"
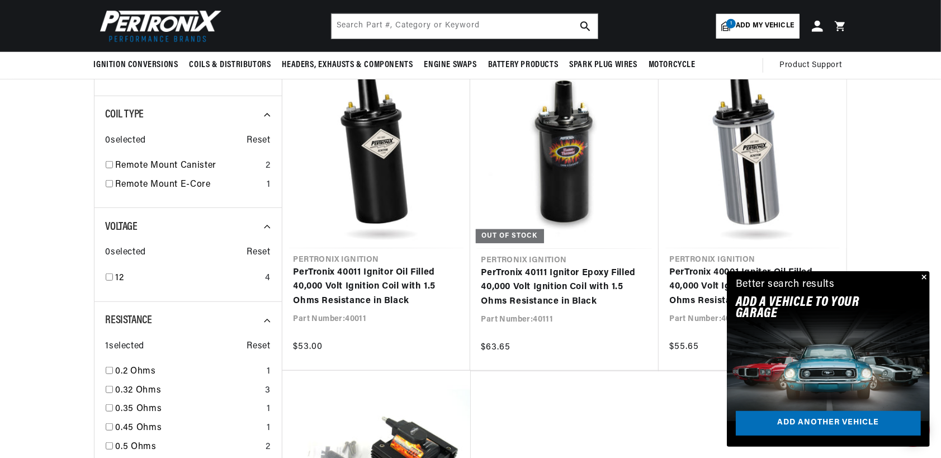
click at [923, 278] on button "Close" at bounding box center [922, 277] width 13 height 13
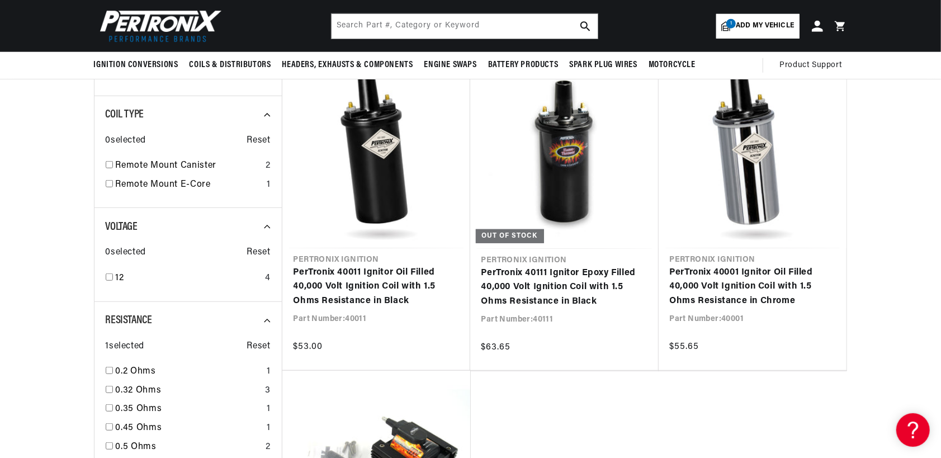
scroll to position [0, 339]
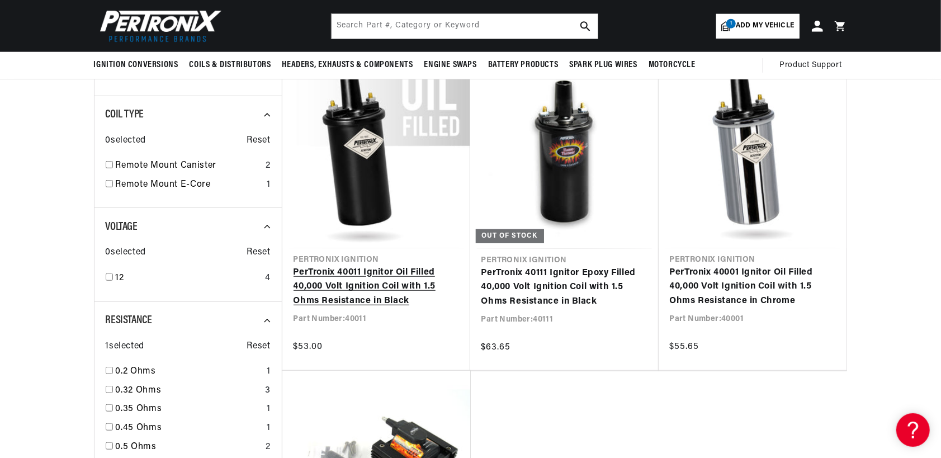
click at [317, 289] on link "PerTronix 40011 Ignitor Oil Filled 40,000 Volt Ignition Coil with 1.5 Ohms Resi…" at bounding box center [375, 287] width 165 height 43
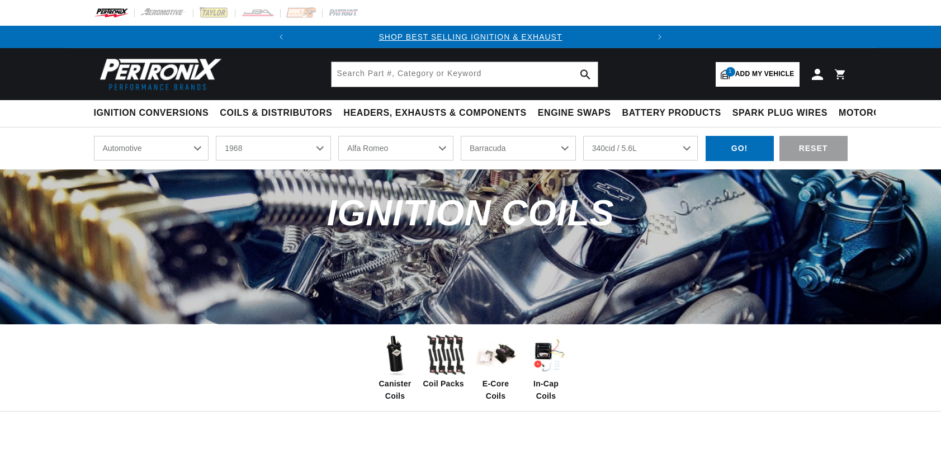
select select "1968"
select select "[GEOGRAPHIC_DATA]"
select select "340cid-5.6L"
